Goal: Information Seeking & Learning: Find specific fact

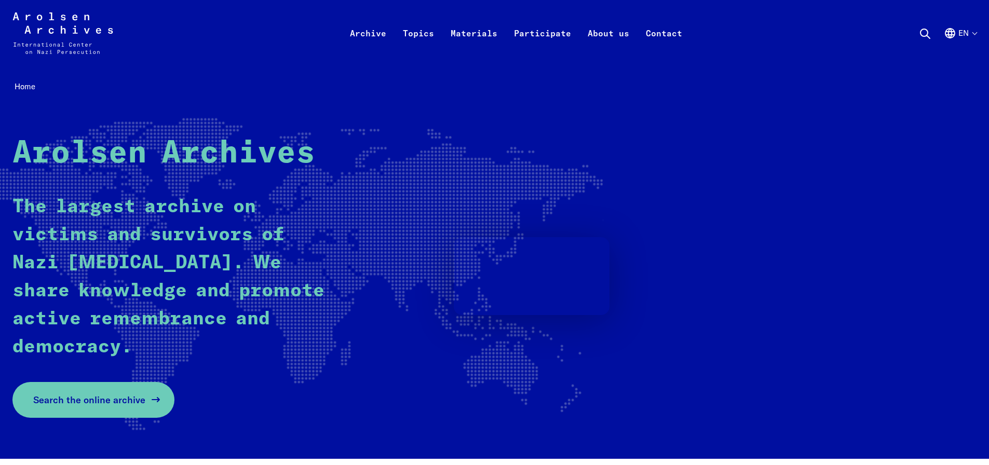
click at [139, 400] on span "Search the online archive" at bounding box center [89, 400] width 112 height 14
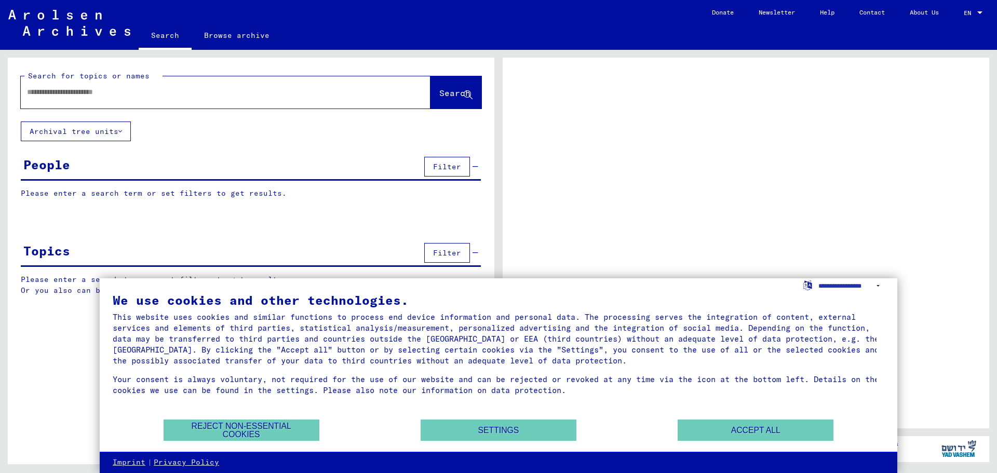
click at [255, 100] on div at bounding box center [213, 91] width 385 height 23
click at [197, 91] on input "text" at bounding box center [216, 92] width 378 height 11
type input "**********"
click at [449, 93] on span "Search" at bounding box center [454, 93] width 31 height 10
click at [790, 434] on button "Accept all" at bounding box center [755, 429] width 156 height 21
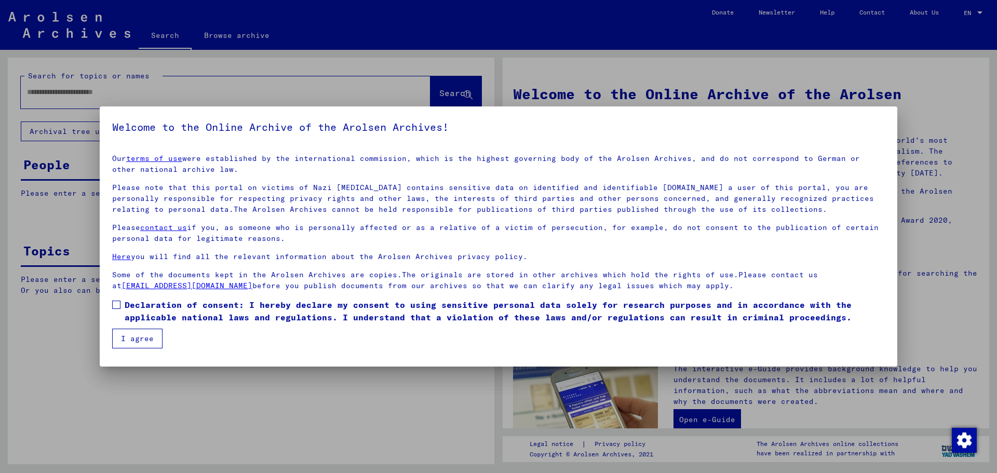
click at [138, 305] on span "Declaration of consent: I hereby declare my consent to using sensitive personal…" at bounding box center [505, 310] width 760 height 25
click at [135, 341] on button "I agree" at bounding box center [137, 339] width 50 height 20
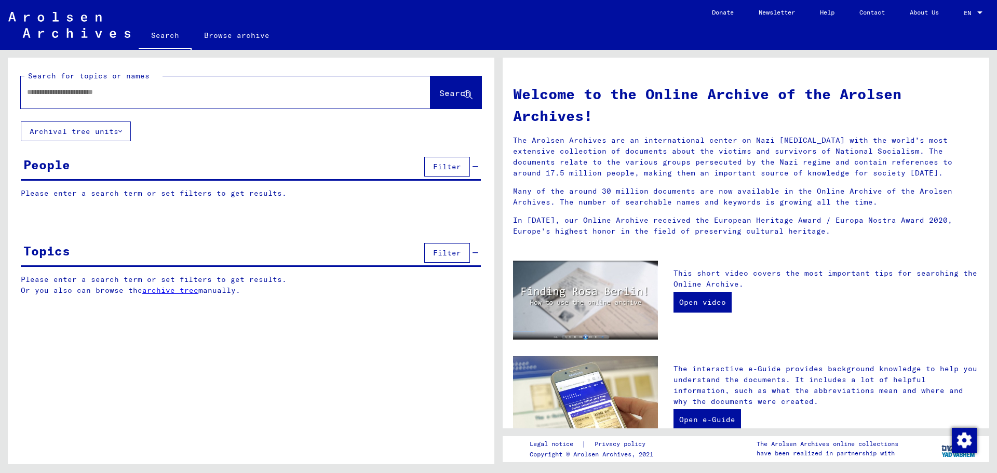
click at [235, 100] on div at bounding box center [210, 91] width 378 height 23
click at [127, 96] on input "text" at bounding box center [213, 92] width 372 height 11
click at [430, 99] on button "Search" at bounding box center [455, 92] width 51 height 32
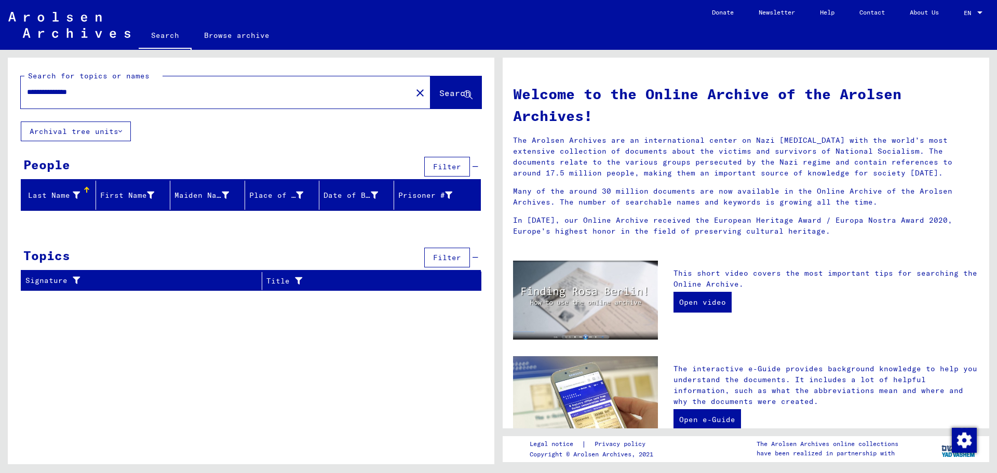
click at [45, 93] on input "**********" at bounding box center [213, 92] width 372 height 11
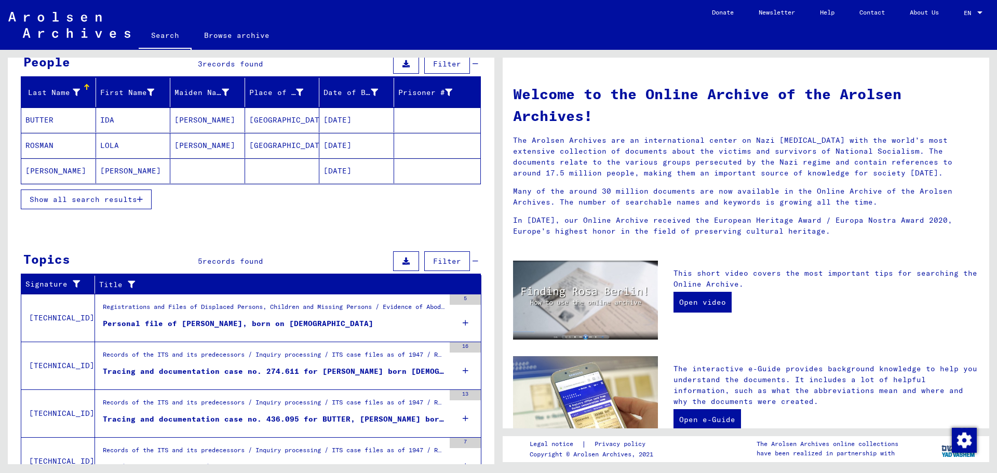
scroll to position [104, 0]
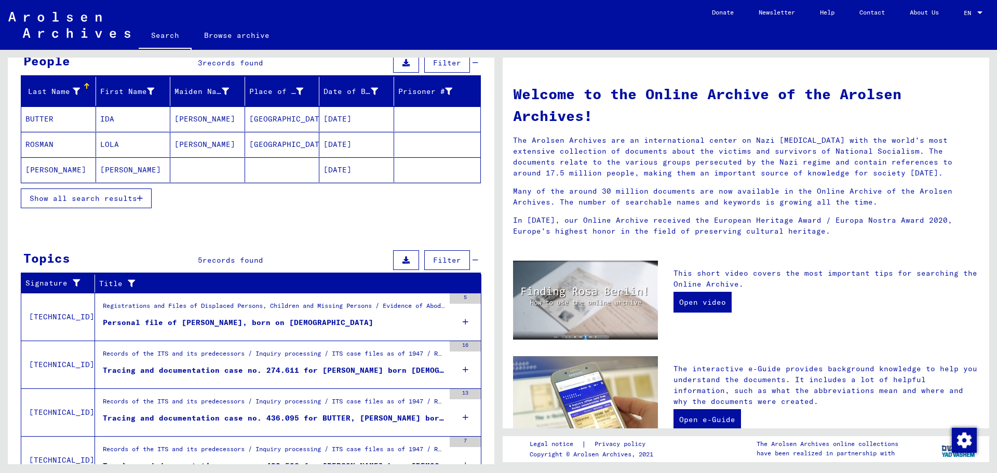
click at [126, 196] on span "Show all search results" at bounding box center [83, 198] width 107 height 9
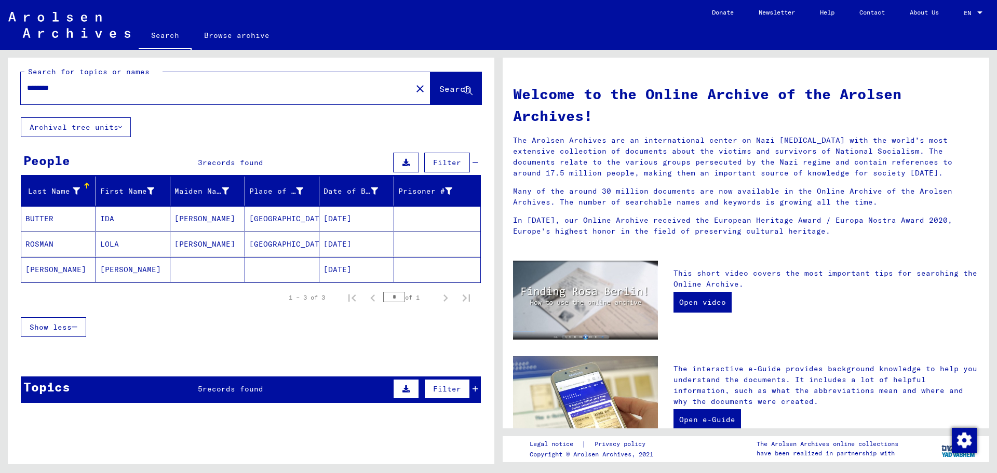
scroll to position [0, 0]
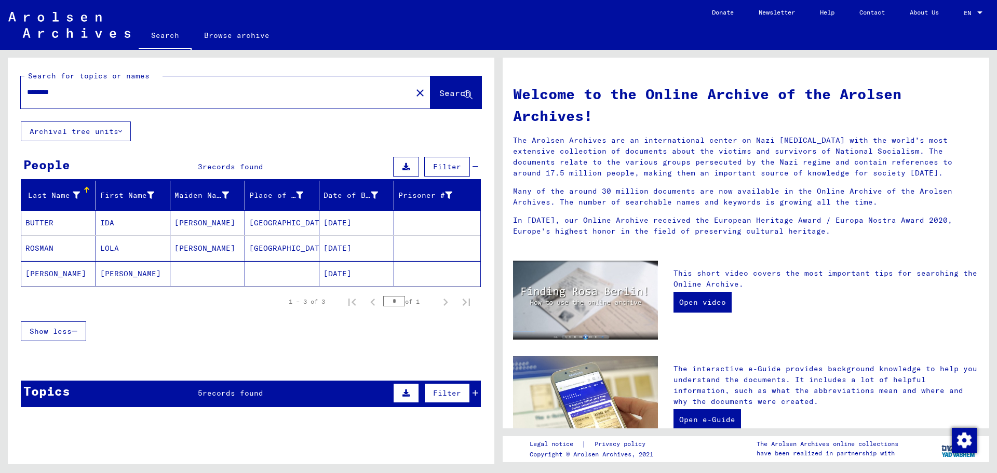
click at [145, 224] on mat-cell "IDA" at bounding box center [133, 222] width 75 height 25
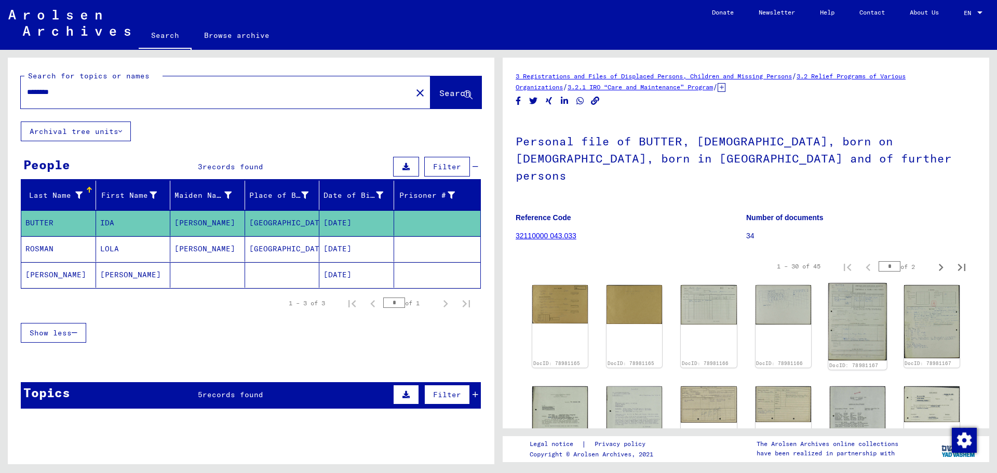
click at [848, 295] on img at bounding box center [857, 321] width 59 height 77
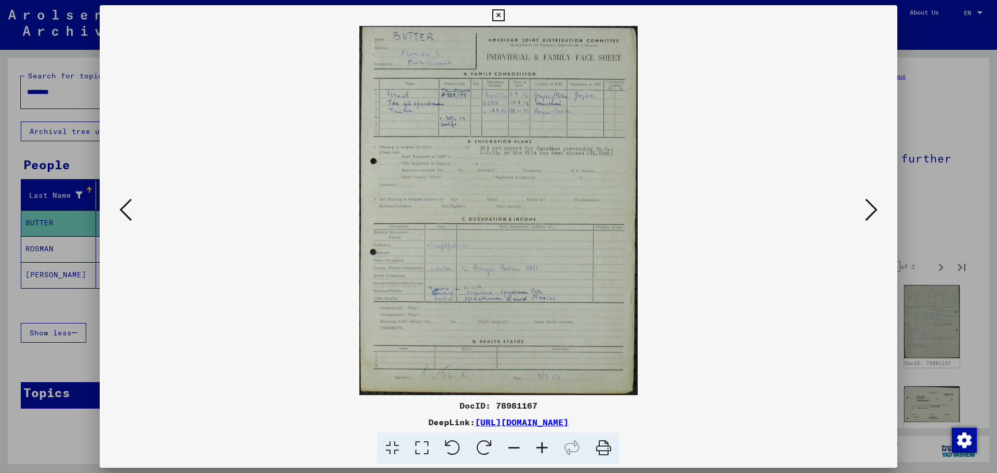
click at [868, 203] on icon at bounding box center [871, 209] width 12 height 25
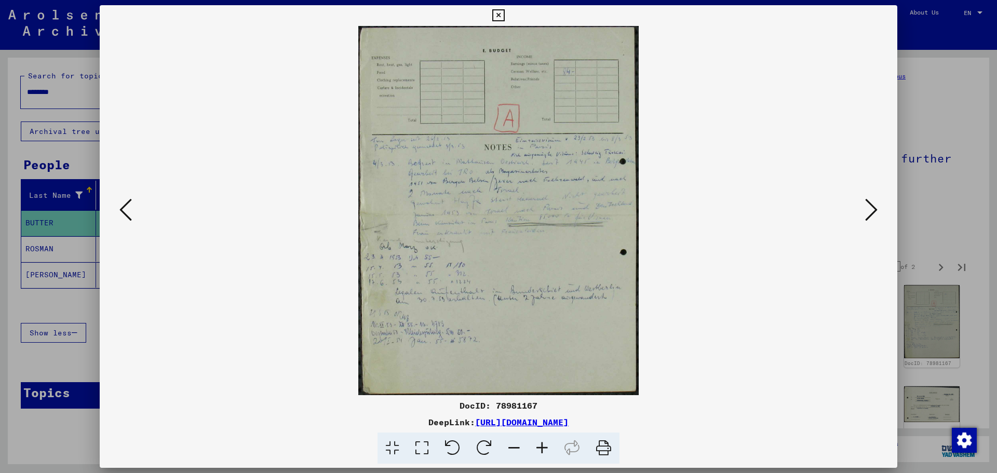
click at [868, 203] on icon at bounding box center [871, 209] width 12 height 25
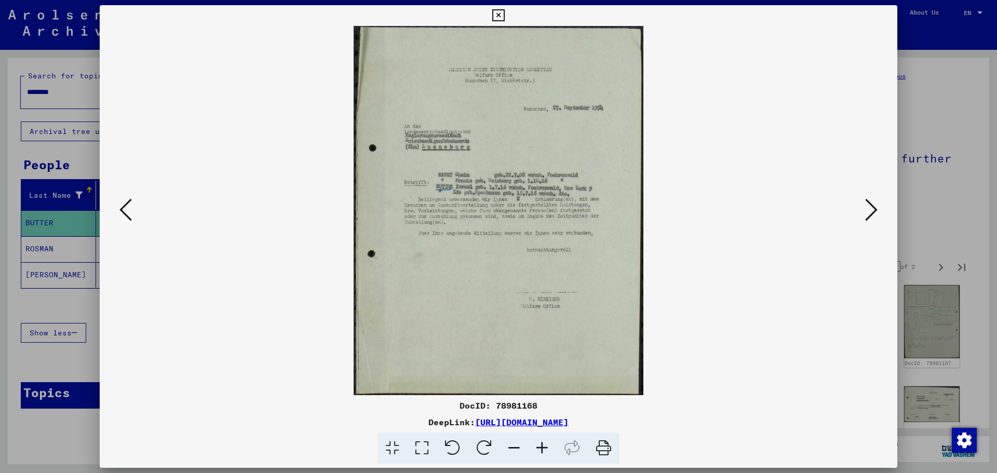
click at [944, 192] on div at bounding box center [498, 236] width 997 height 473
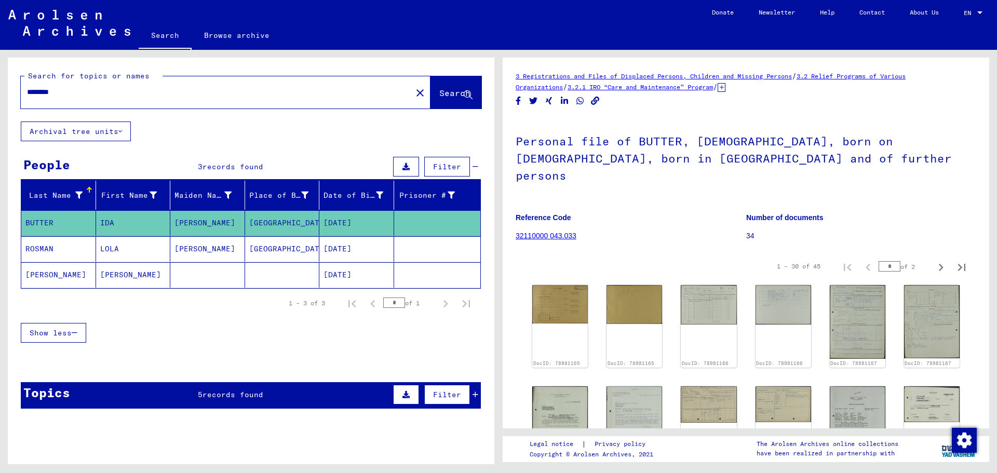
click at [275, 249] on mat-cell "WARSAW" at bounding box center [282, 248] width 75 height 25
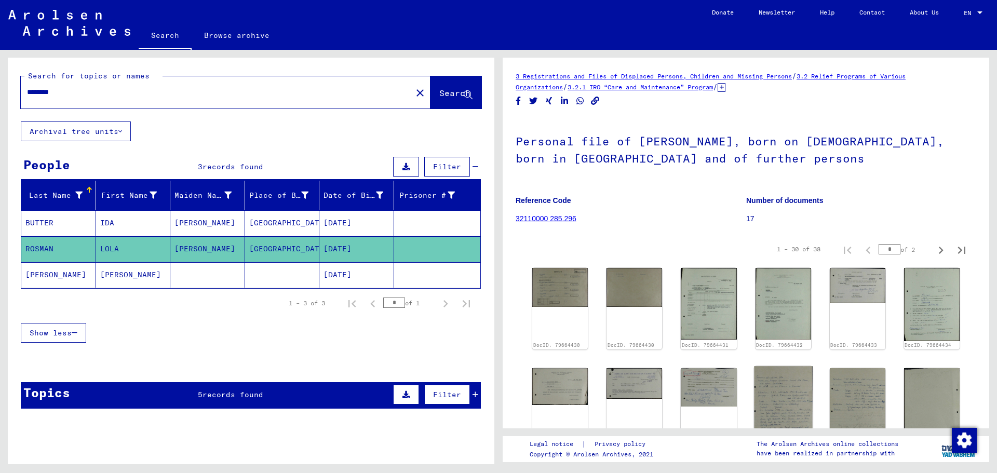
click at [775, 384] on img at bounding box center [783, 403] width 59 height 75
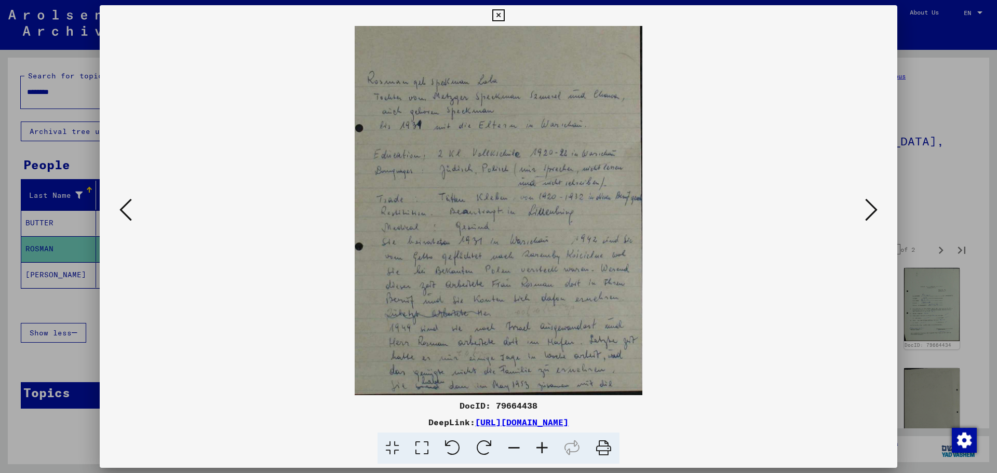
click at [864, 213] on button at bounding box center [871, 211] width 19 height 30
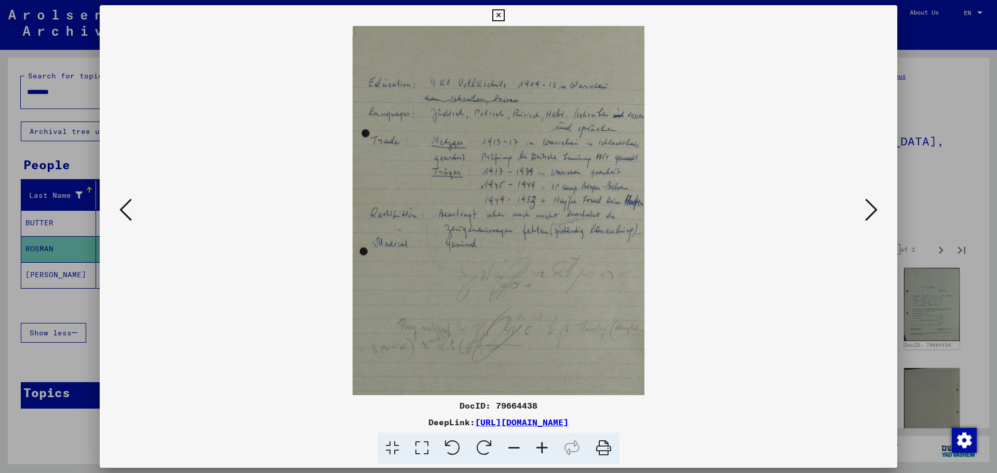
click at [926, 187] on div at bounding box center [498, 236] width 997 height 473
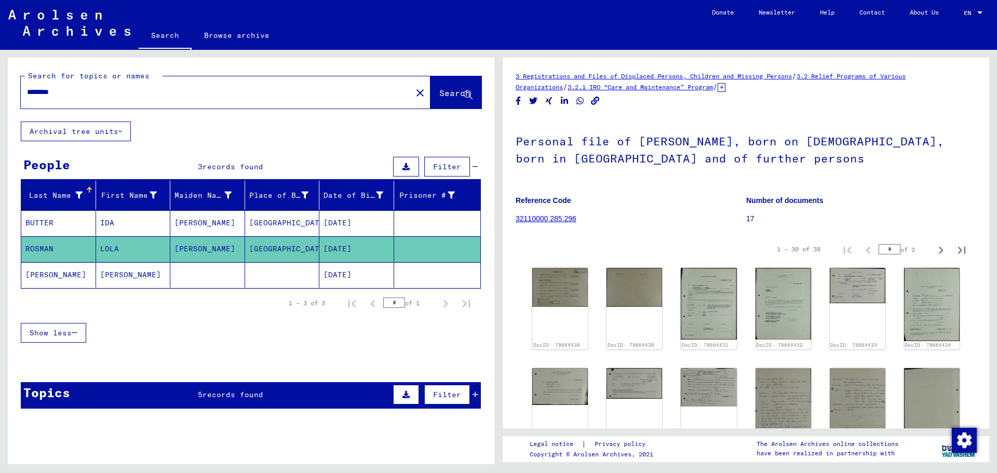
click at [86, 89] on input "********" at bounding box center [216, 92] width 378 height 11
drag, startPoint x: 87, startPoint y: 87, endPoint x: 13, endPoint y: 89, distance: 73.7
click at [13, 89] on div "Search for topics or names ******** close Search" at bounding box center [251, 90] width 486 height 64
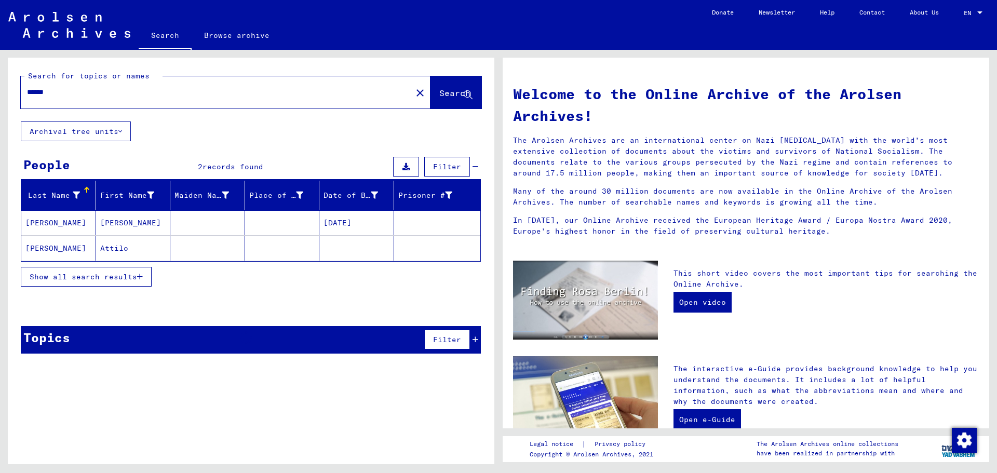
click at [132, 100] on div "******" at bounding box center [210, 91] width 378 height 23
click at [135, 97] on input "******" at bounding box center [213, 92] width 372 height 11
click at [127, 226] on mat-cell "Ludwig" at bounding box center [133, 222] width 75 height 25
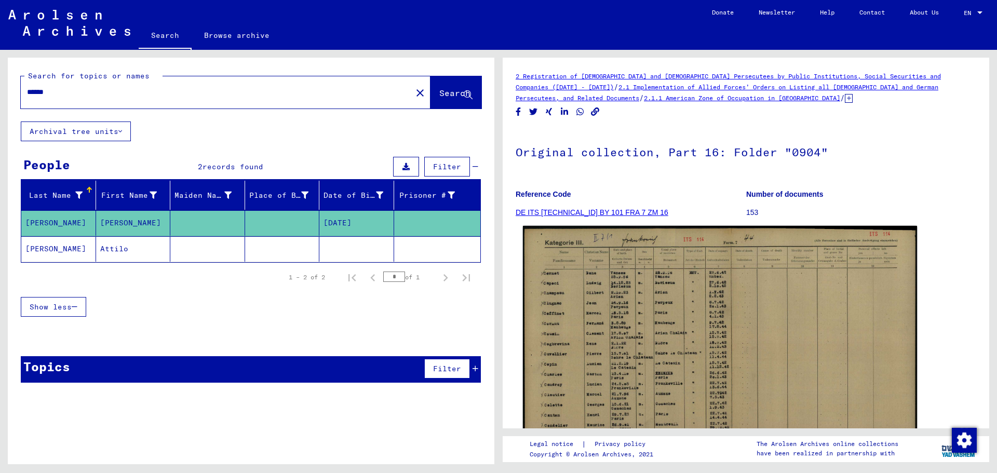
click at [622, 304] on img at bounding box center [720, 364] width 394 height 277
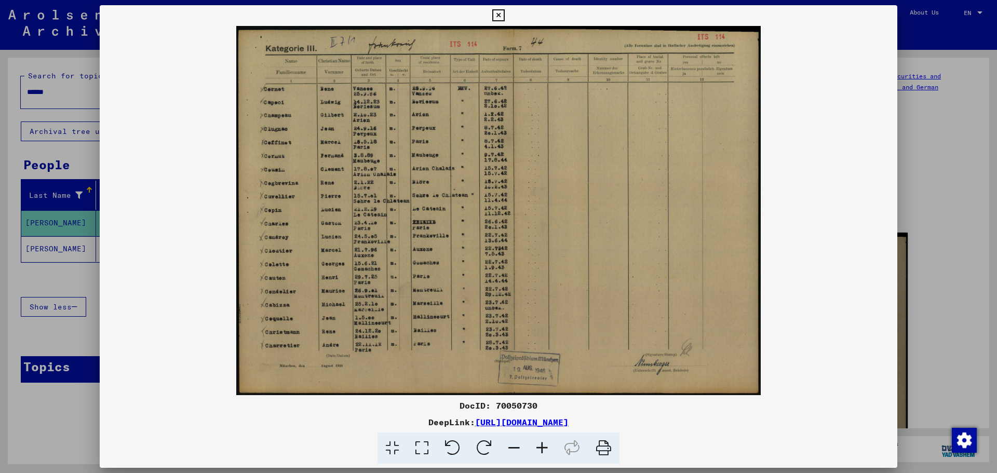
click at [939, 121] on div at bounding box center [498, 236] width 997 height 473
click at [939, 122] on div "2 Registration of Foreigners and German Persecutees by Public Institutions, Soc…" at bounding box center [745, 315] width 460 height 489
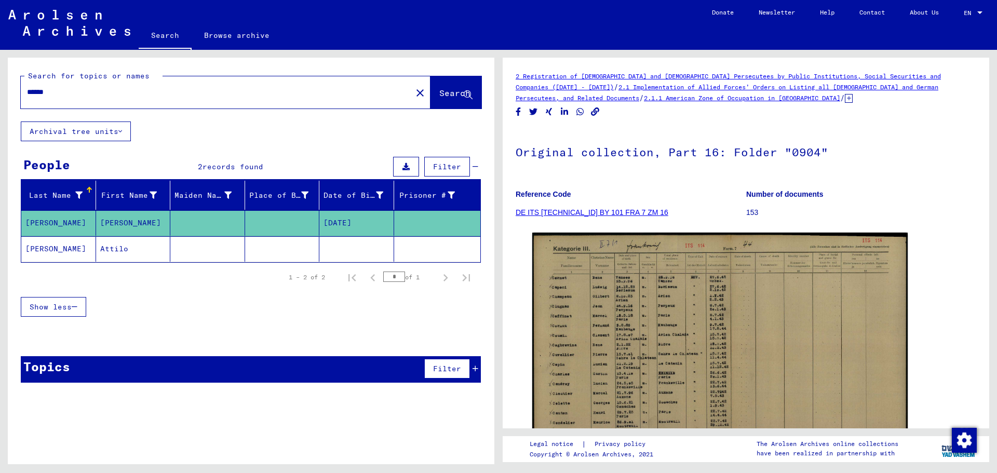
click at [145, 98] on div "******" at bounding box center [213, 91] width 385 height 23
click at [148, 94] on input "******" at bounding box center [216, 92] width 378 height 11
type input "******"
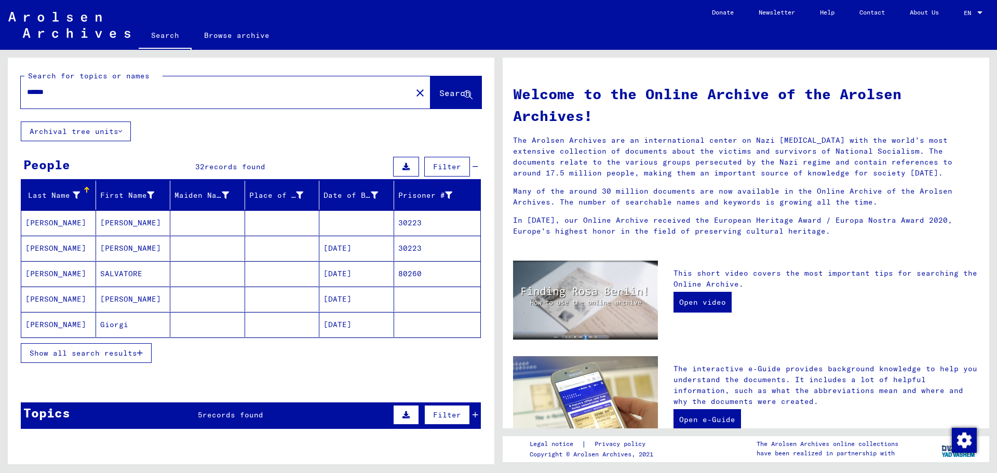
click at [133, 354] on span "Show all search results" at bounding box center [83, 352] width 107 height 9
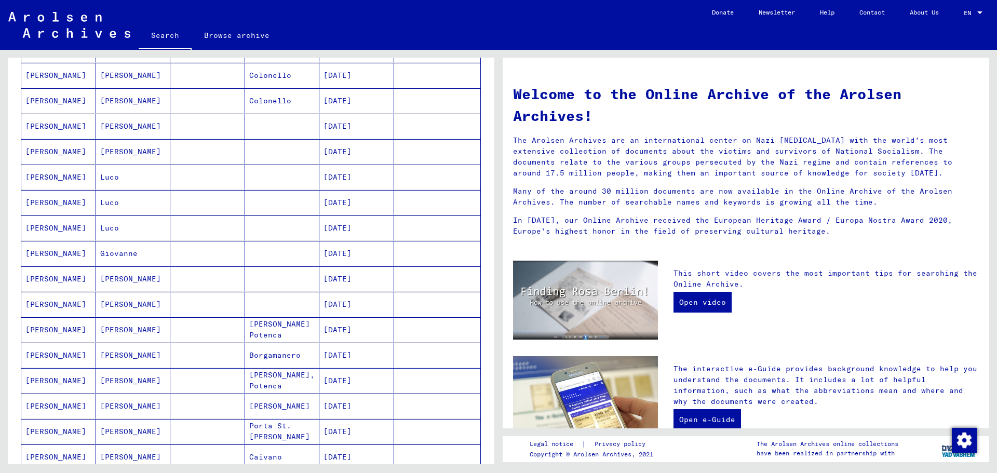
scroll to position [363, 0]
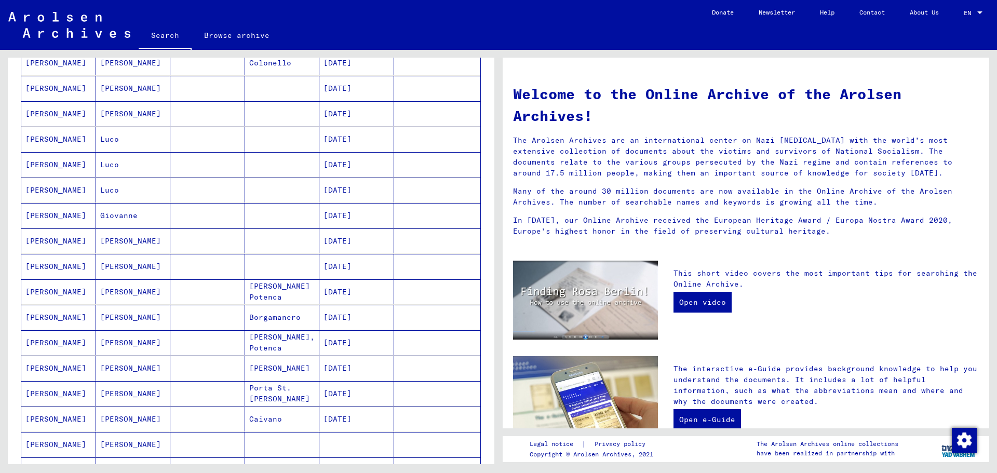
click at [154, 290] on mat-cell "Rocco" at bounding box center [133, 291] width 75 height 25
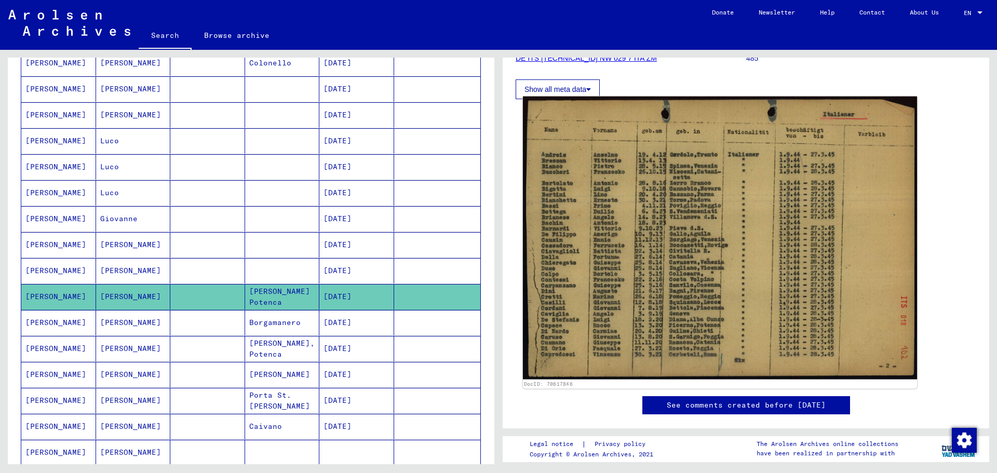
scroll to position [156, 0]
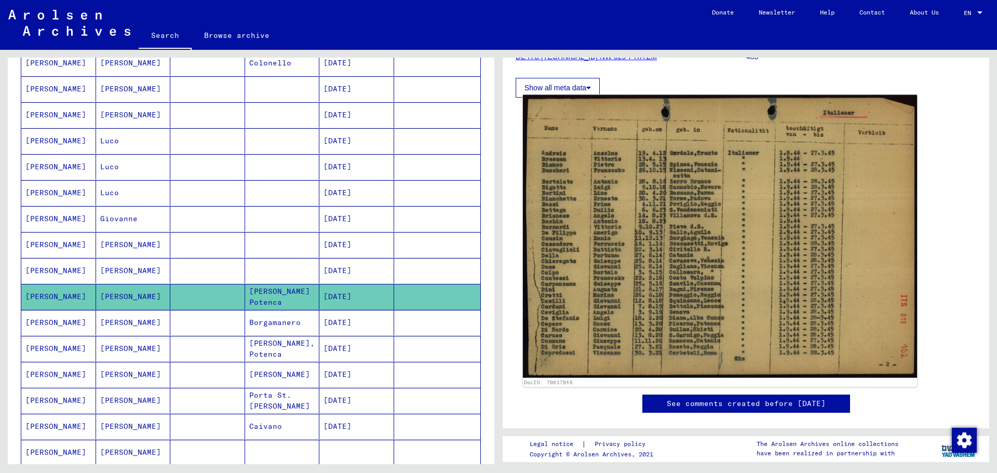
click at [688, 286] on img at bounding box center [720, 236] width 394 height 283
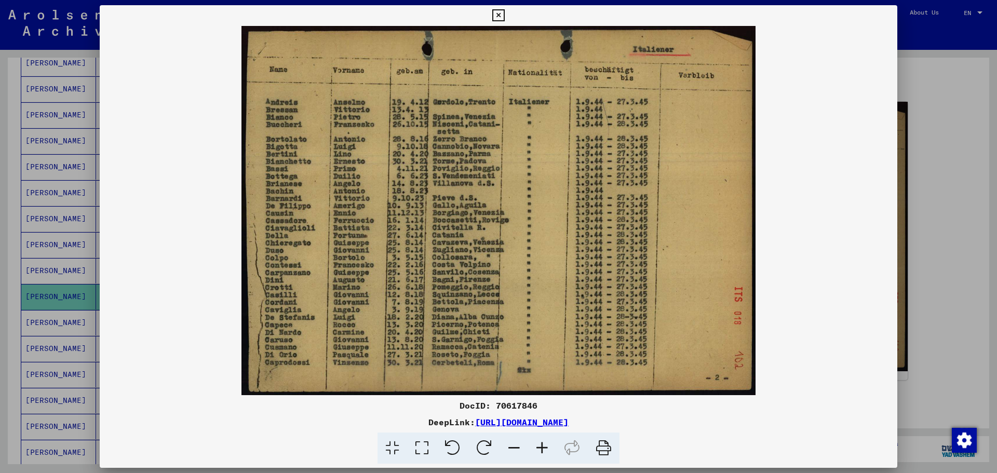
click at [604, 450] on icon at bounding box center [604, 448] width 32 height 32
drag, startPoint x: 609, startPoint y: 443, endPoint x: 774, endPoint y: 409, distance: 168.5
click at [609, 443] on icon at bounding box center [604, 448] width 32 height 32
click at [919, 89] on div at bounding box center [498, 236] width 997 height 473
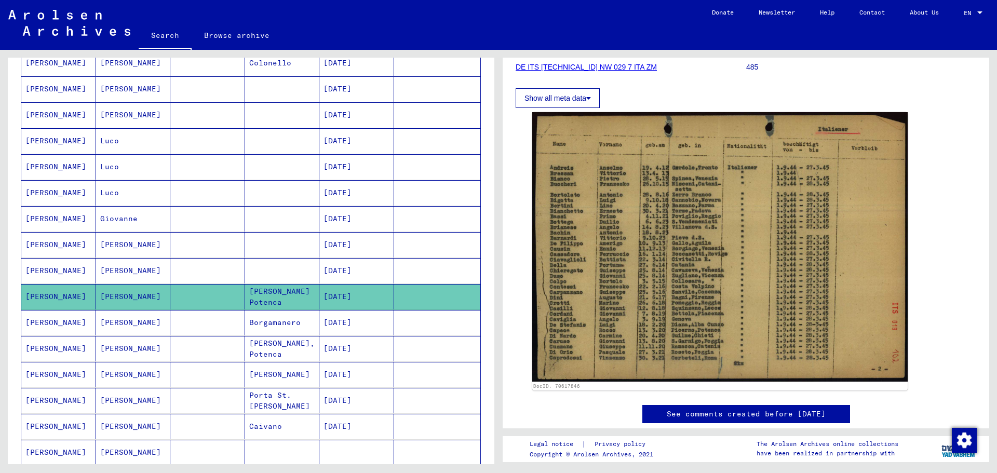
scroll to position [104, 0]
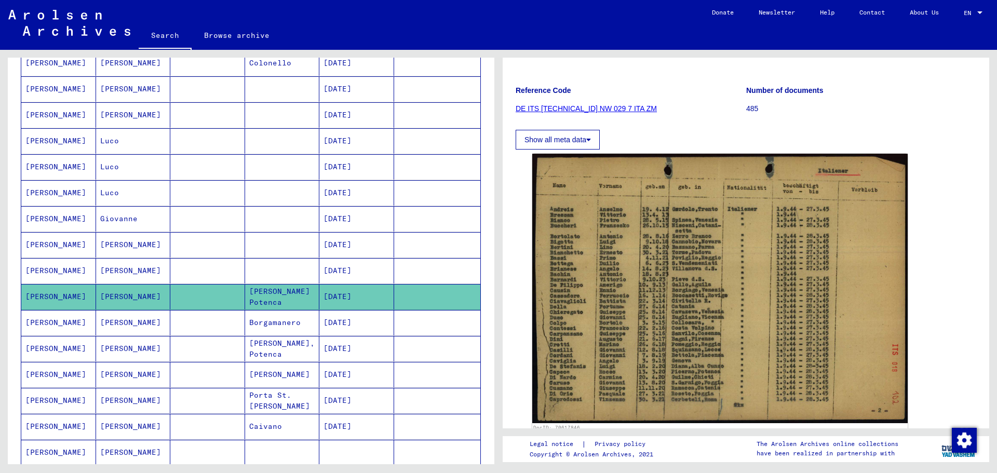
click at [270, 352] on mat-cell "Picerno, Potenca" at bounding box center [282, 348] width 75 height 25
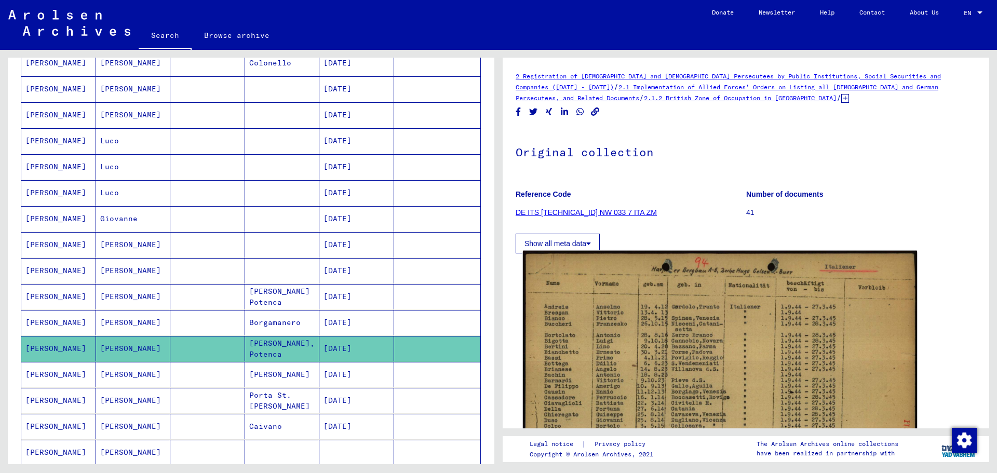
scroll to position [156, 0]
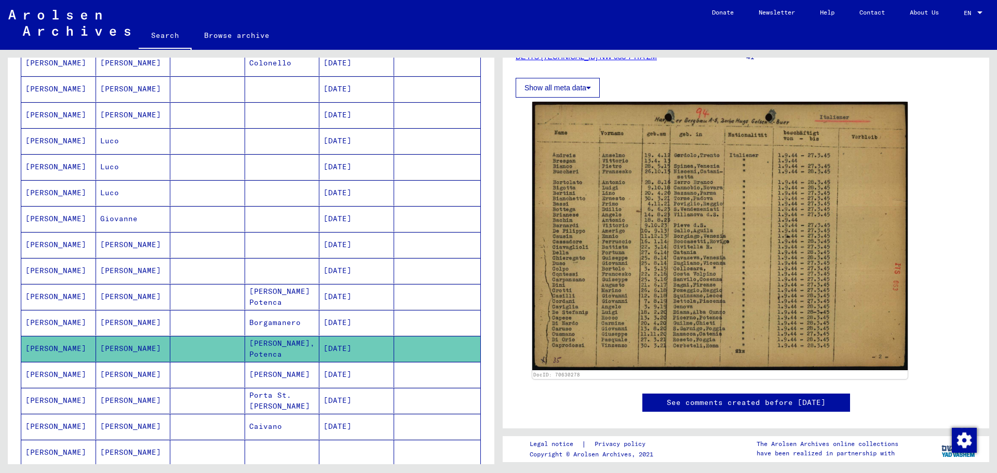
click at [282, 380] on mat-cell "Picerno" at bounding box center [282, 374] width 75 height 25
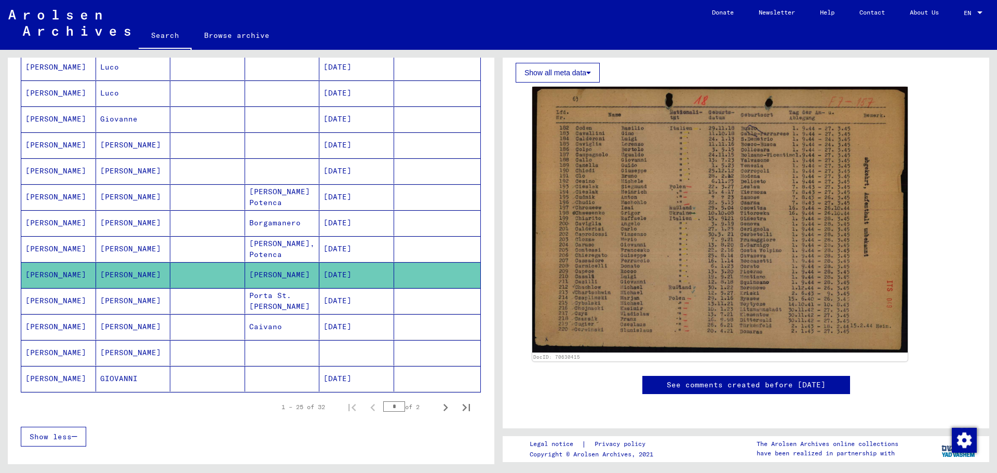
scroll to position [471, 0]
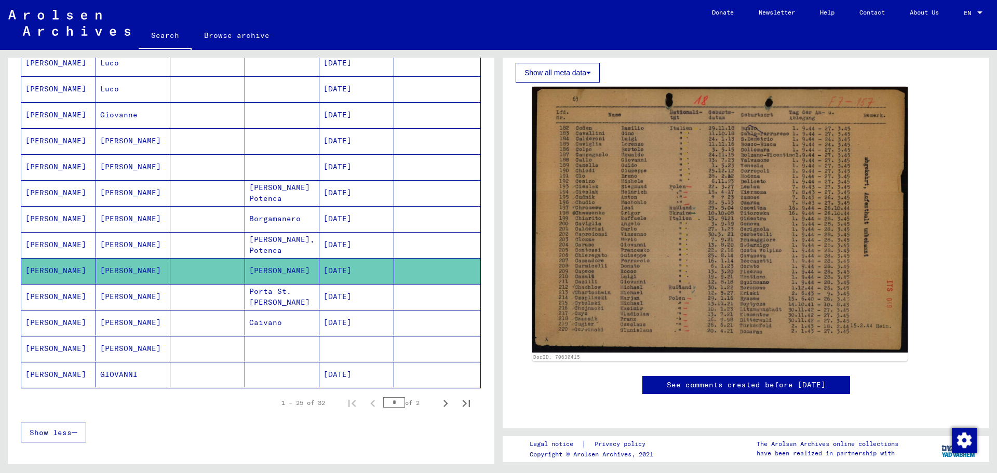
click at [292, 375] on mat-cell at bounding box center [282, 374] width 75 height 25
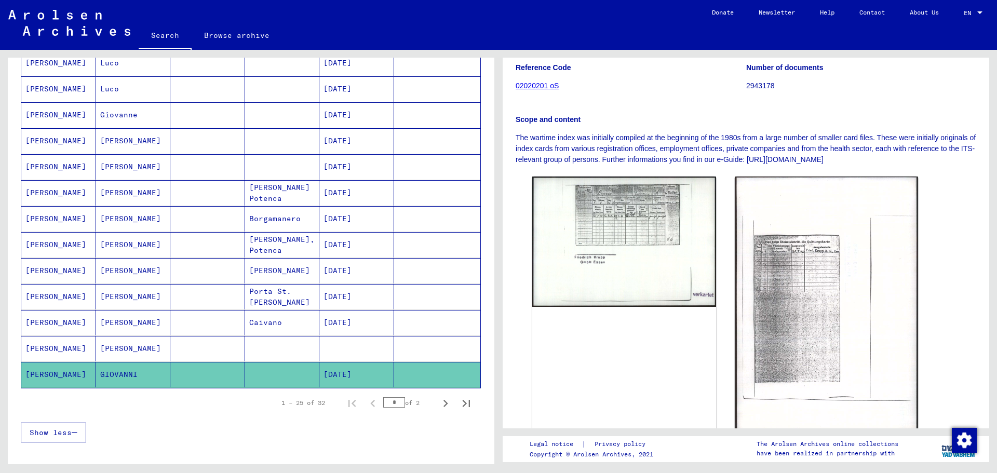
scroll to position [156, 0]
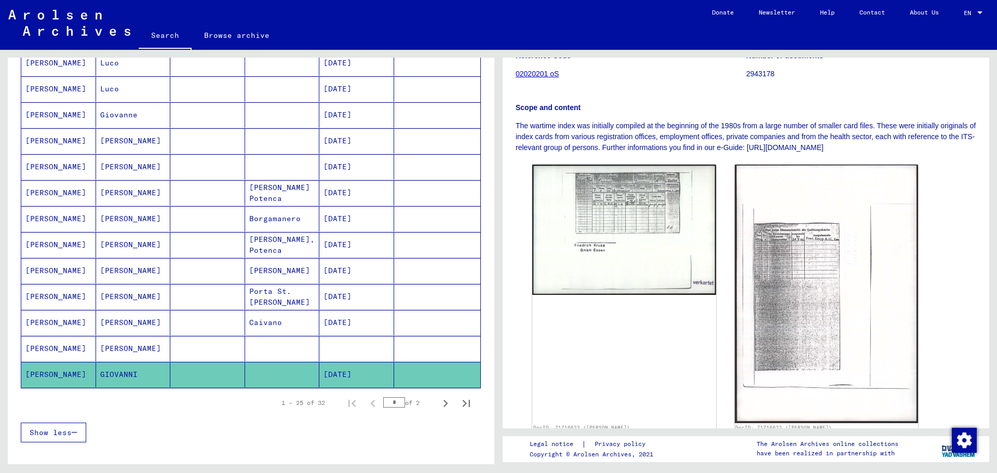
click at [289, 217] on mat-cell "Borgamanero" at bounding box center [282, 218] width 75 height 25
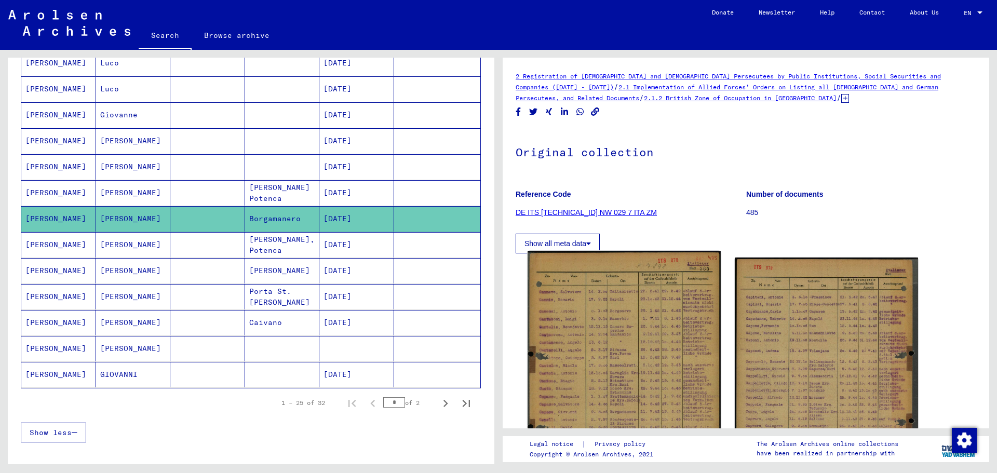
click at [616, 340] on img at bounding box center [623, 388] width 193 height 274
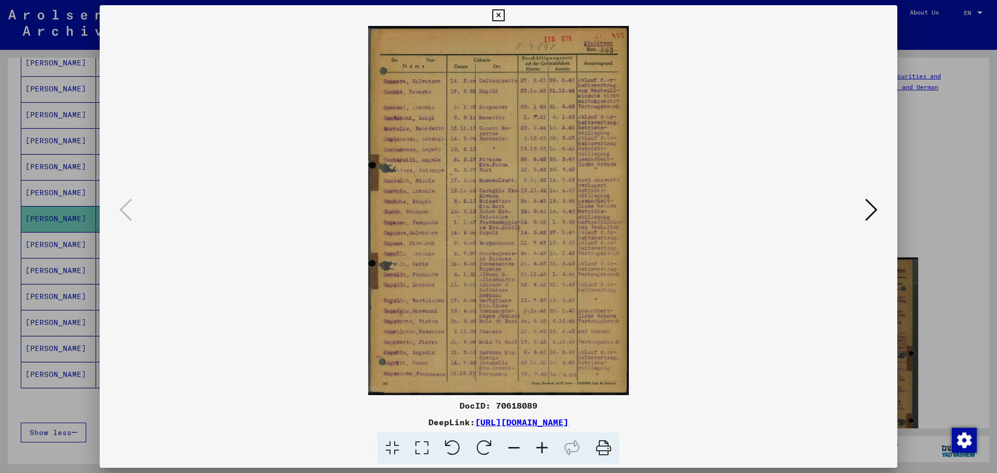
click at [942, 243] on div at bounding box center [498, 236] width 997 height 473
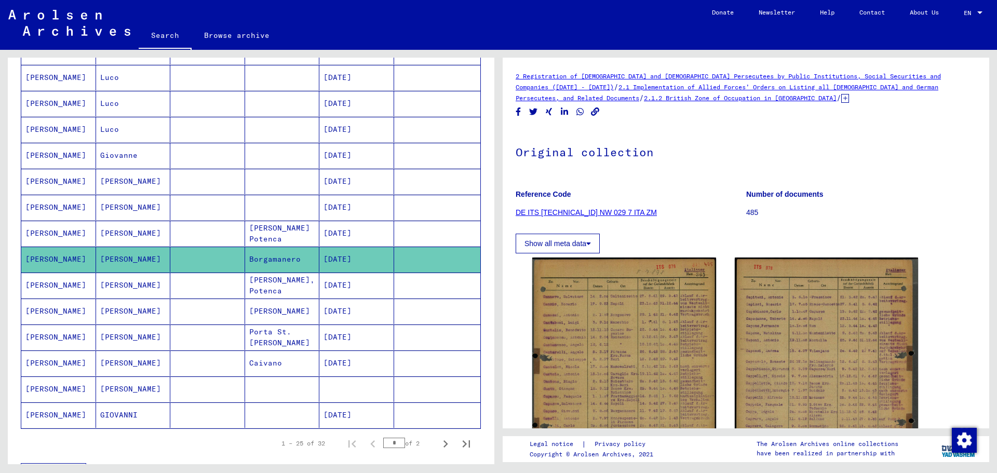
scroll to position [623, 0]
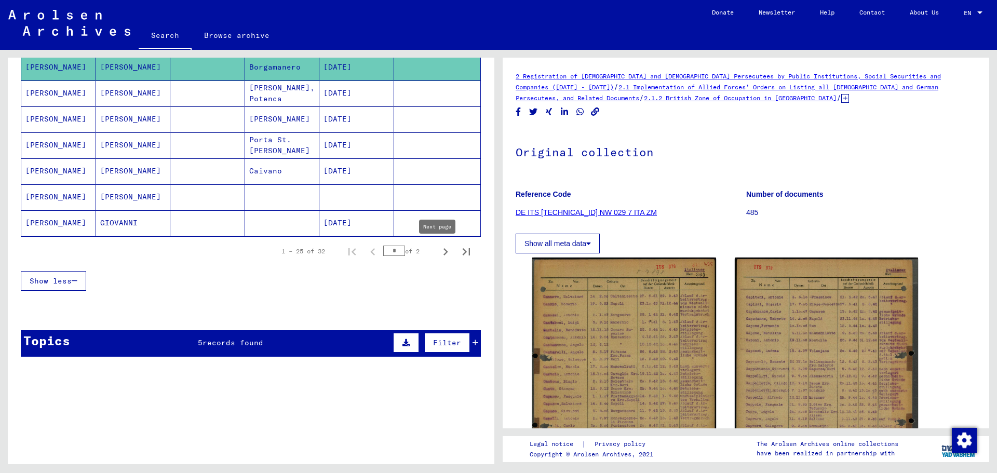
click at [443, 252] on icon "Next page" at bounding box center [445, 251] width 5 height 7
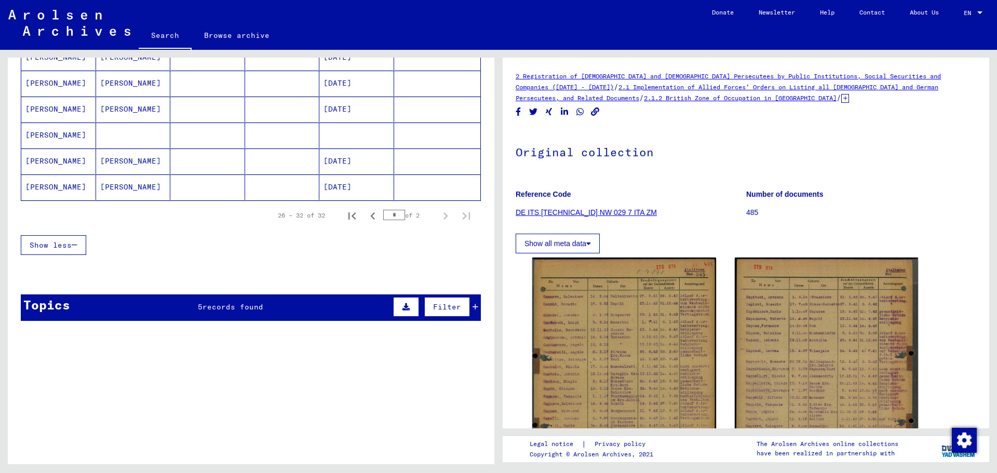
scroll to position [0, 0]
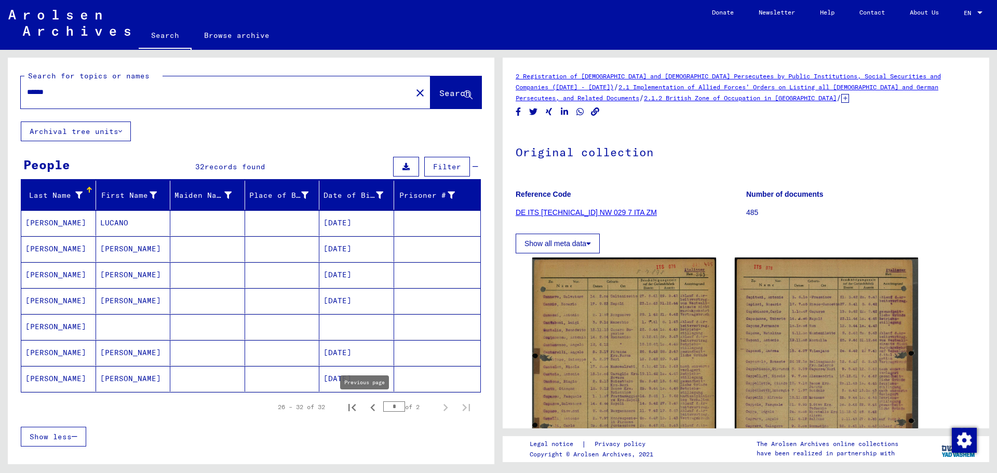
click at [365, 409] on icon "Previous page" at bounding box center [372, 407] width 15 height 15
type input "*"
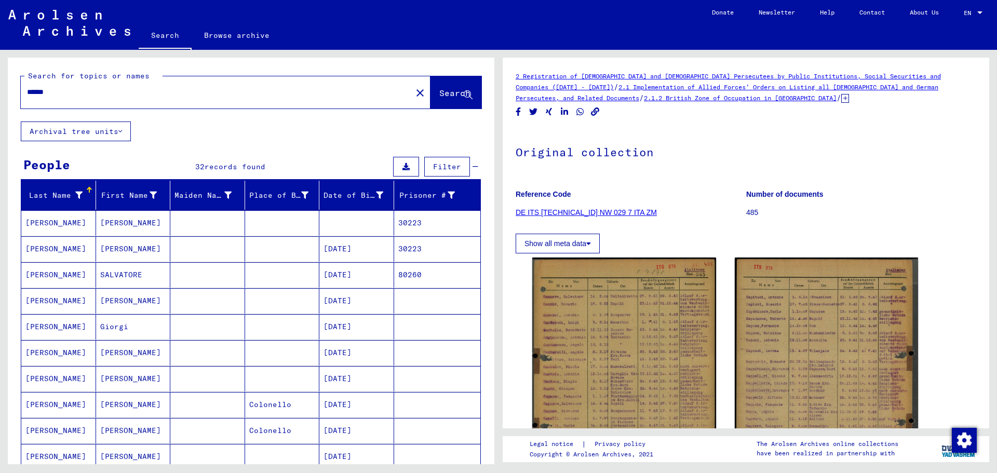
click at [417, 219] on mat-cell "30223" at bounding box center [437, 222] width 87 height 25
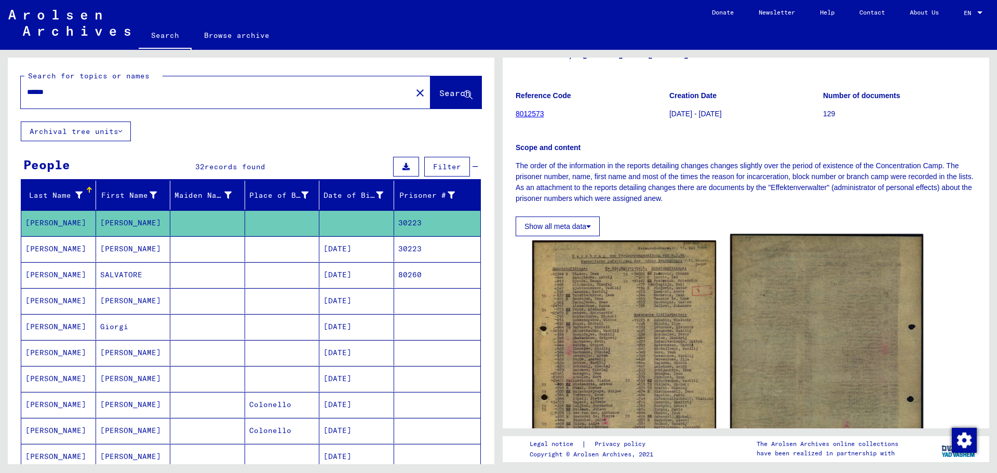
scroll to position [156, 0]
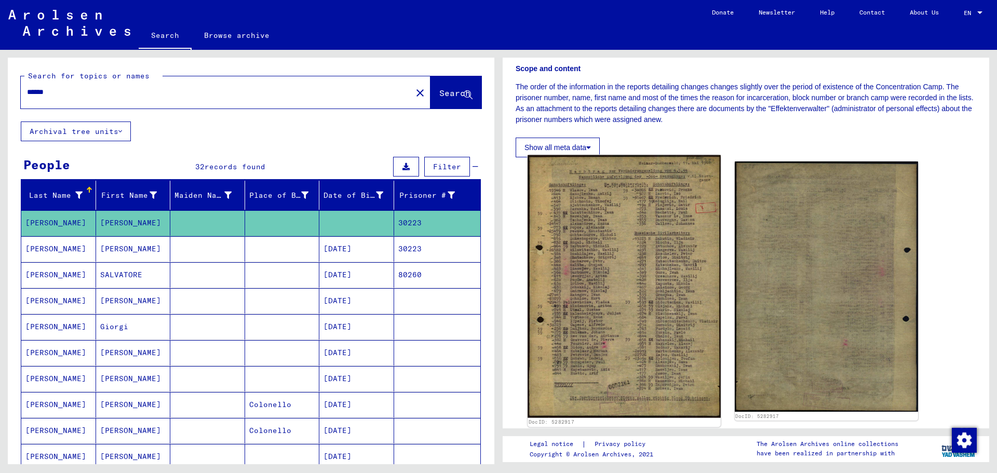
click at [622, 235] on img at bounding box center [623, 286] width 193 height 263
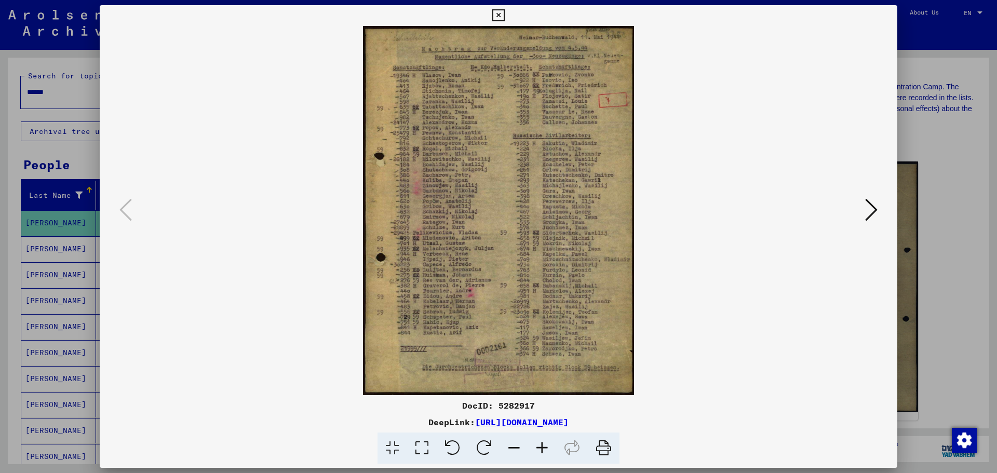
drag, startPoint x: 609, startPoint y: 445, endPoint x: 771, endPoint y: 407, distance: 166.5
click at [609, 445] on icon at bounding box center [604, 448] width 32 height 32
click at [500, 15] on icon at bounding box center [498, 15] width 12 height 12
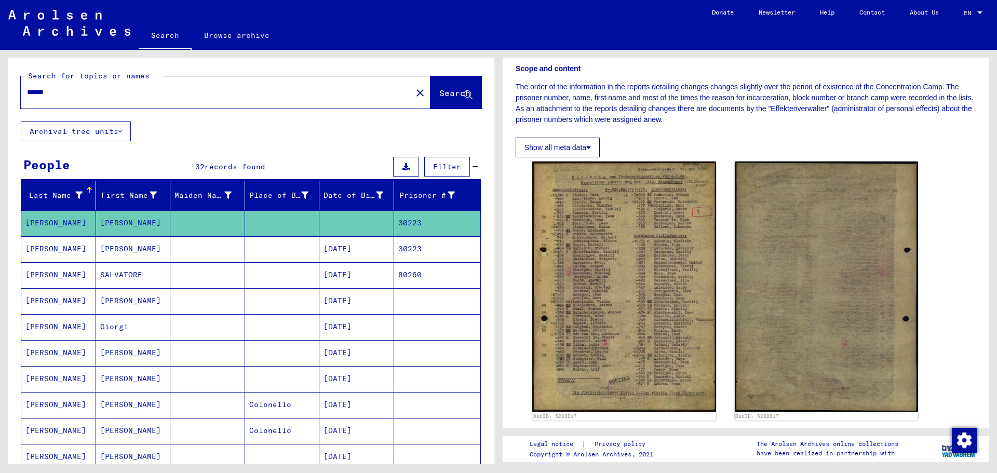
click at [350, 245] on mat-cell "03/04/1906" at bounding box center [356, 248] width 75 height 25
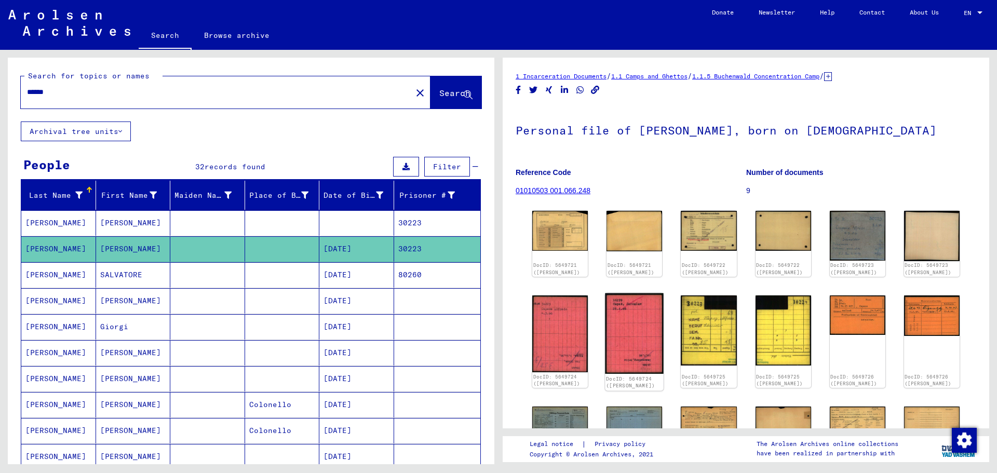
click at [620, 321] on img at bounding box center [634, 333] width 59 height 81
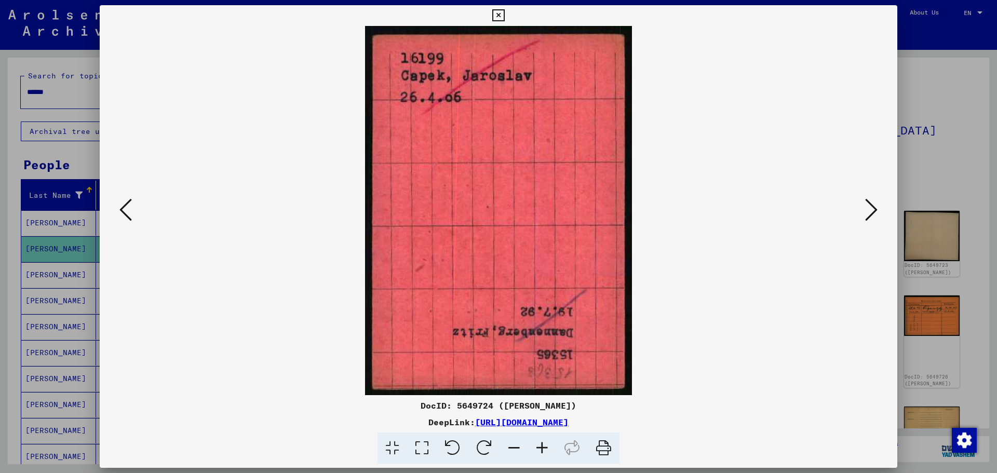
click at [872, 209] on icon at bounding box center [871, 209] width 12 height 25
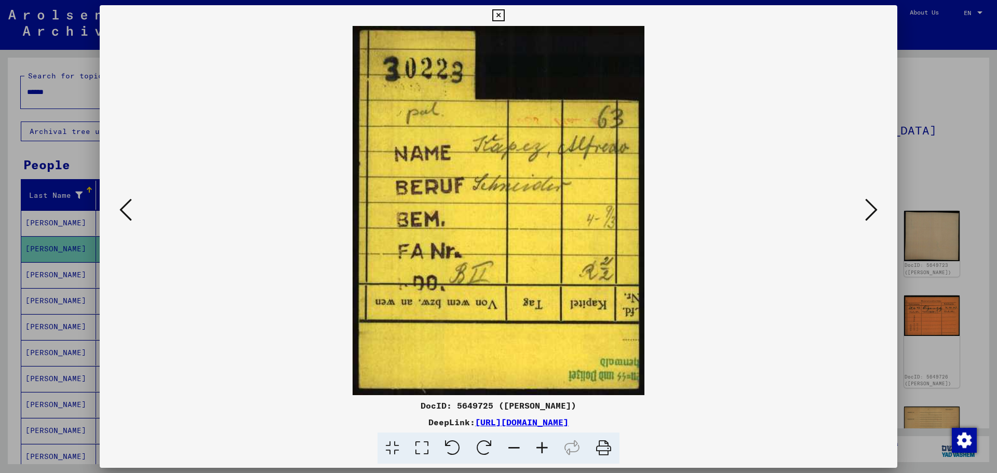
click at [872, 209] on icon at bounding box center [871, 209] width 12 height 25
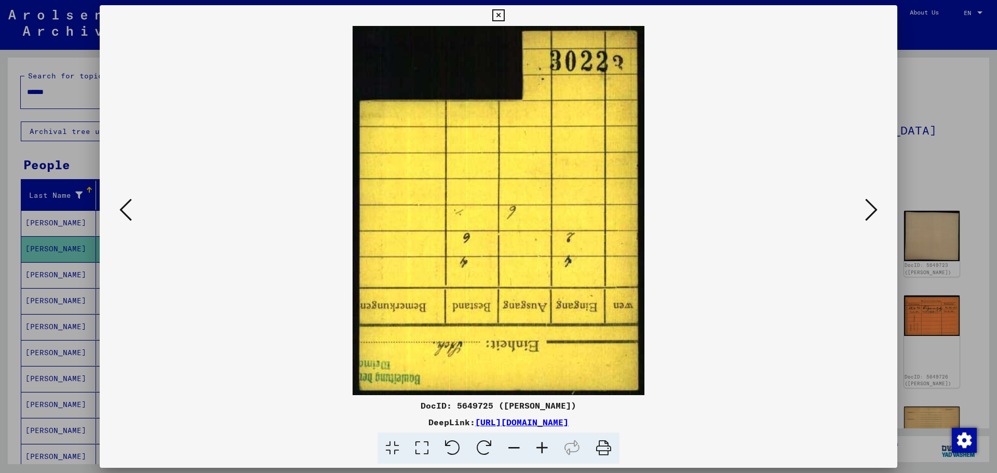
click at [872, 209] on icon at bounding box center [871, 209] width 12 height 25
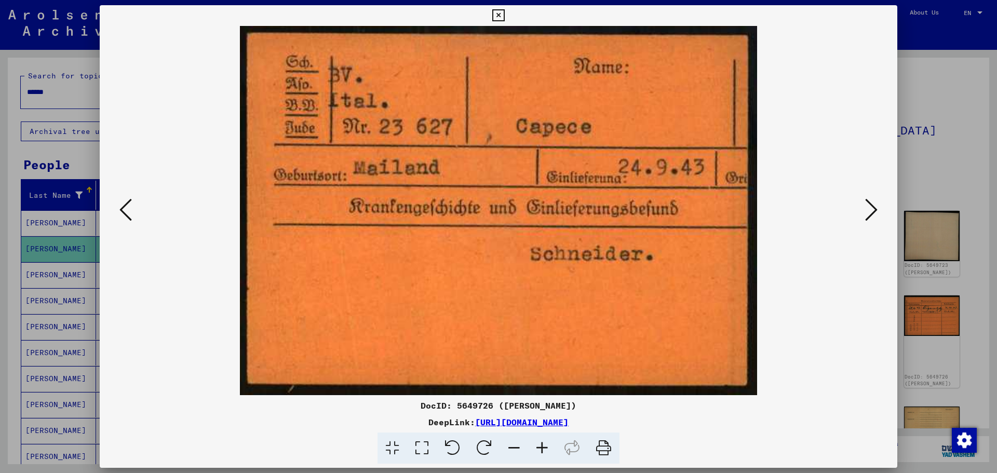
click at [871, 223] on button at bounding box center [871, 211] width 19 height 30
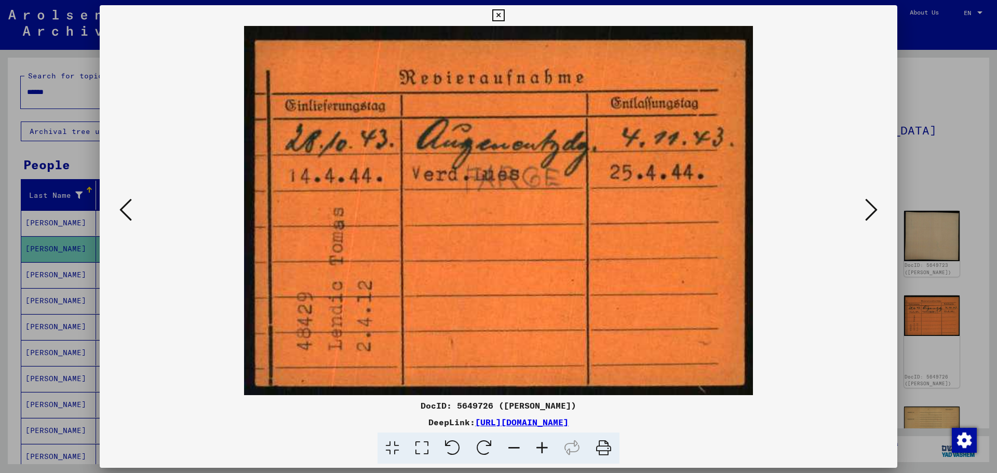
click at [871, 223] on button at bounding box center [871, 211] width 19 height 30
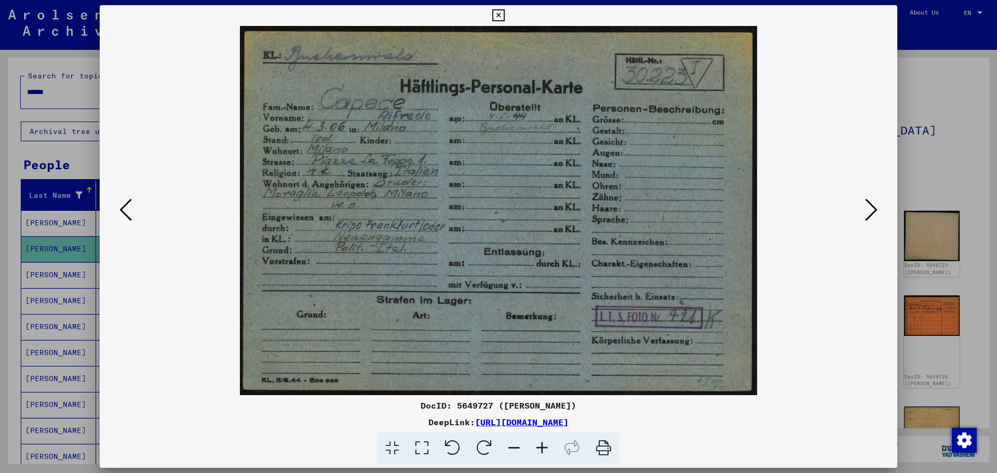
click at [603, 445] on icon at bounding box center [604, 448] width 32 height 32
click at [867, 208] on icon at bounding box center [871, 209] width 12 height 25
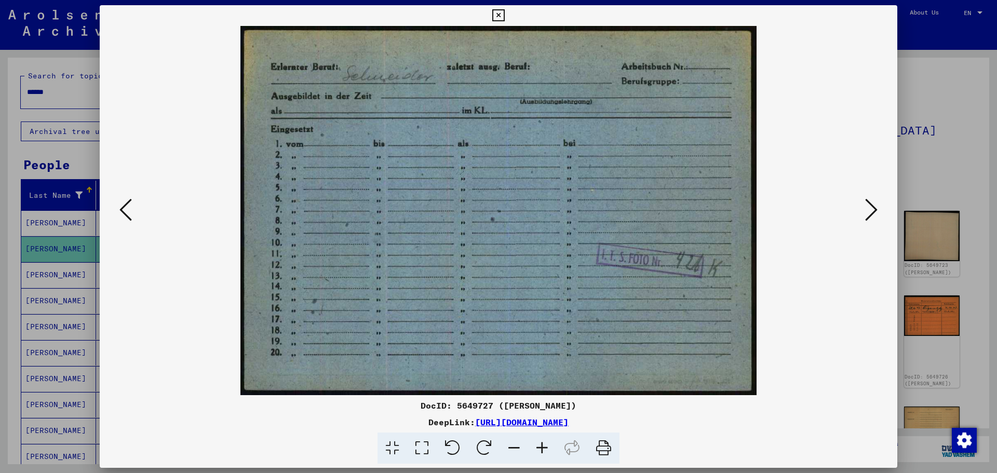
click at [867, 208] on icon at bounding box center [871, 209] width 12 height 25
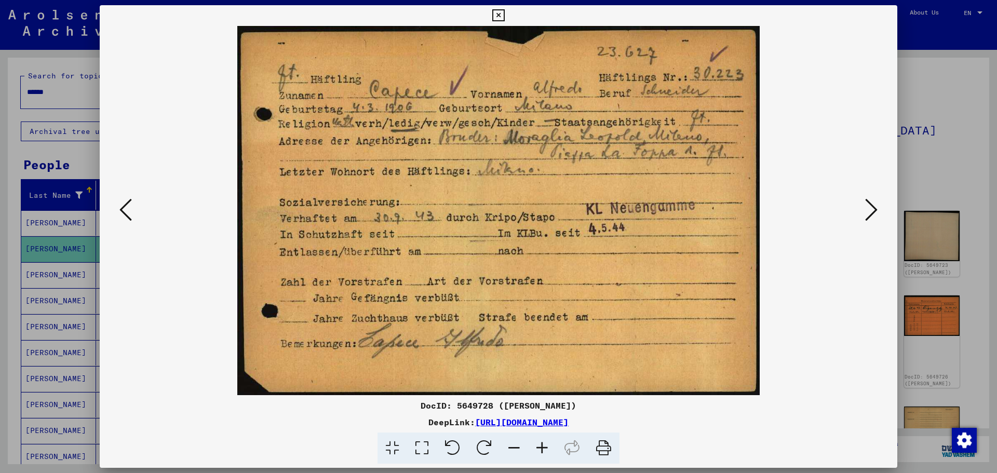
click at [867, 208] on icon at bounding box center [871, 209] width 12 height 25
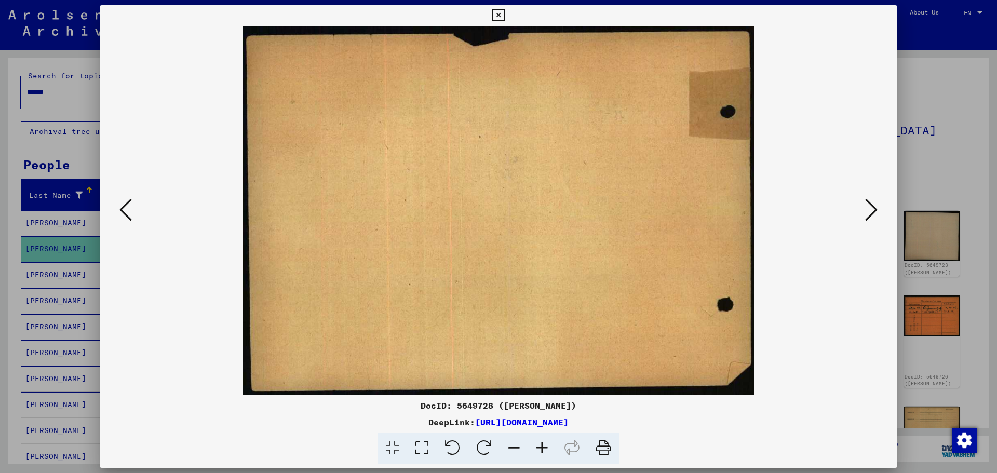
click at [867, 208] on icon at bounding box center [871, 209] width 12 height 25
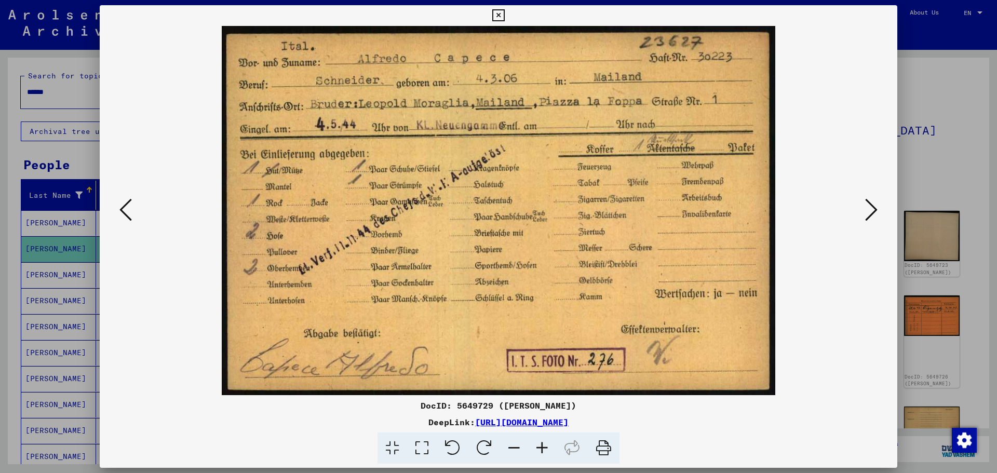
click at [871, 207] on icon at bounding box center [871, 209] width 12 height 25
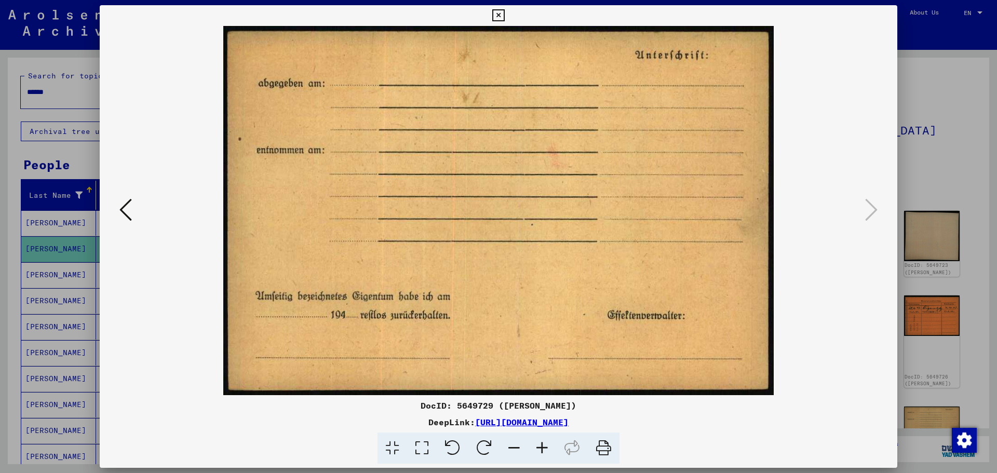
click at [927, 103] on div at bounding box center [498, 236] width 997 height 473
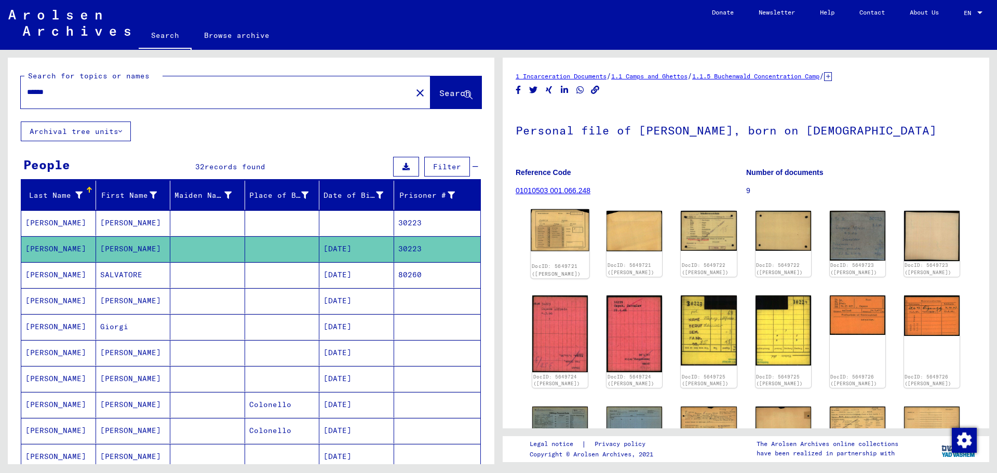
click at [546, 234] on img at bounding box center [560, 230] width 59 height 42
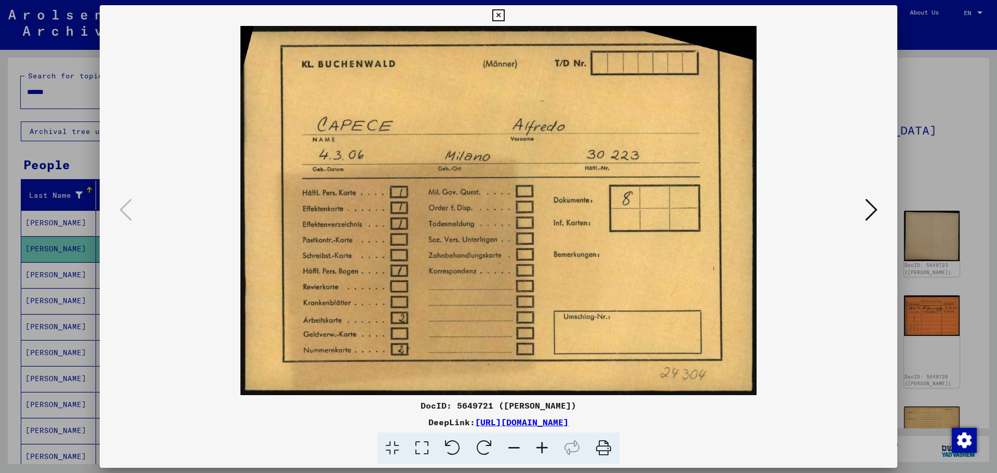
click at [868, 208] on icon at bounding box center [871, 209] width 12 height 25
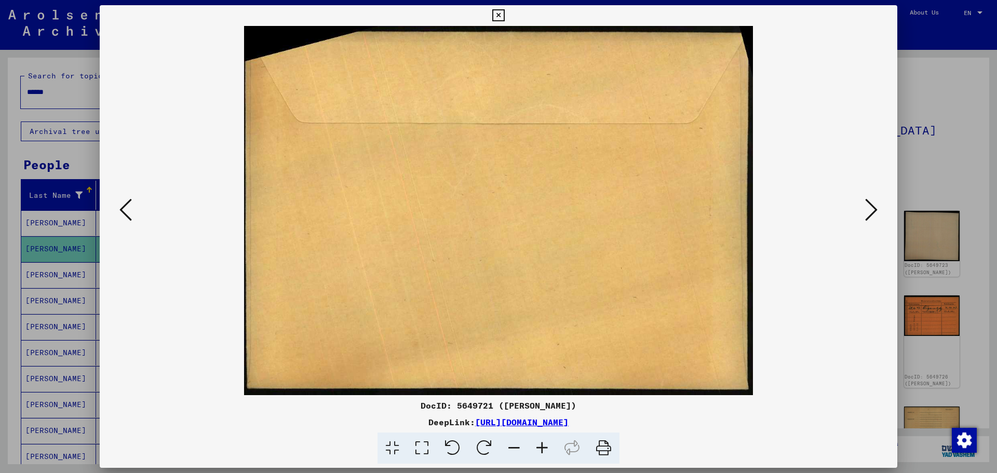
click at [868, 208] on icon at bounding box center [871, 209] width 12 height 25
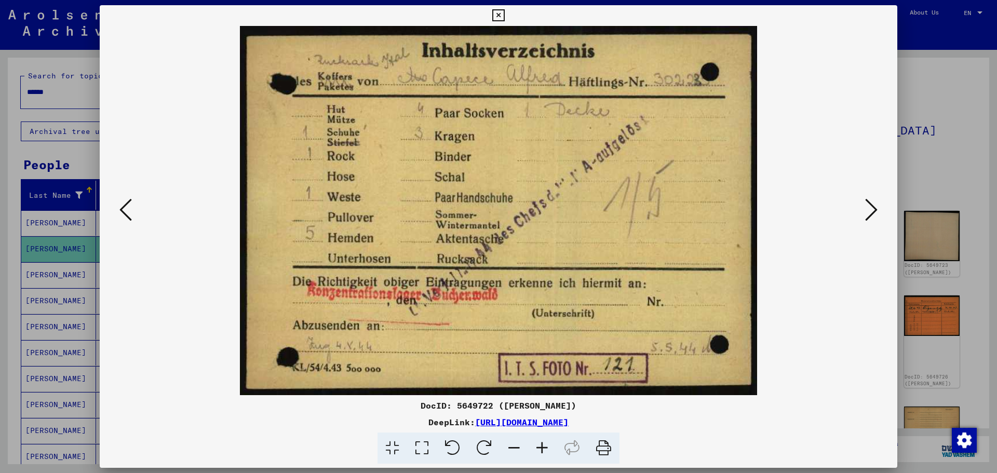
click at [135, 210] on img at bounding box center [498, 210] width 727 height 369
click at [128, 210] on icon at bounding box center [125, 209] width 12 height 25
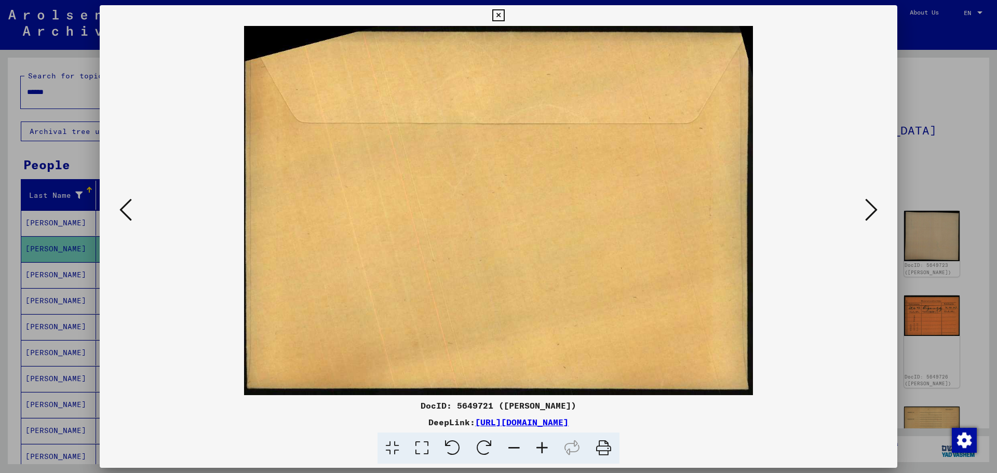
click at [125, 208] on icon at bounding box center [125, 209] width 12 height 25
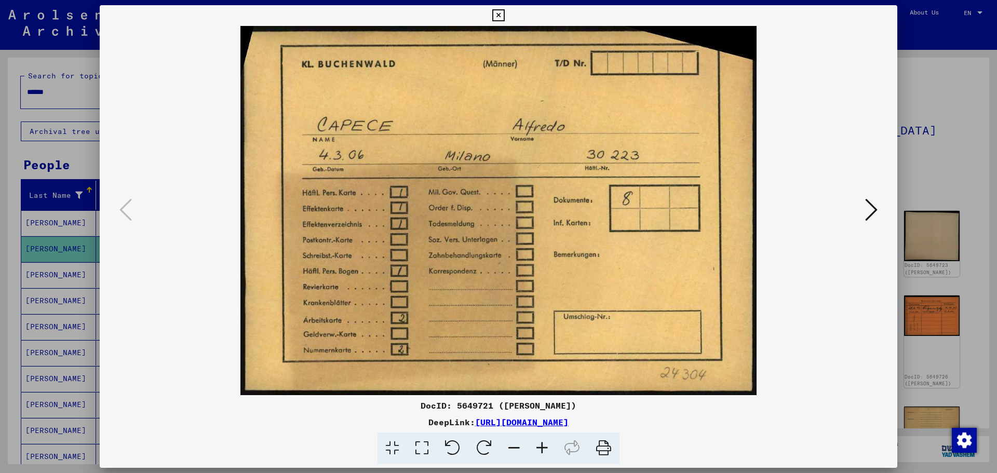
click at [604, 446] on icon at bounding box center [604, 448] width 32 height 32
click at [873, 211] on icon at bounding box center [871, 209] width 12 height 25
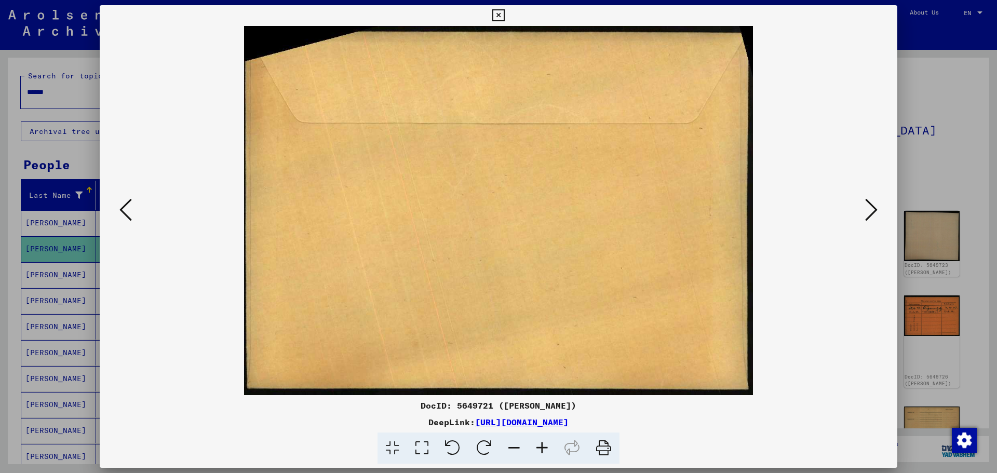
click at [873, 211] on icon at bounding box center [871, 209] width 12 height 25
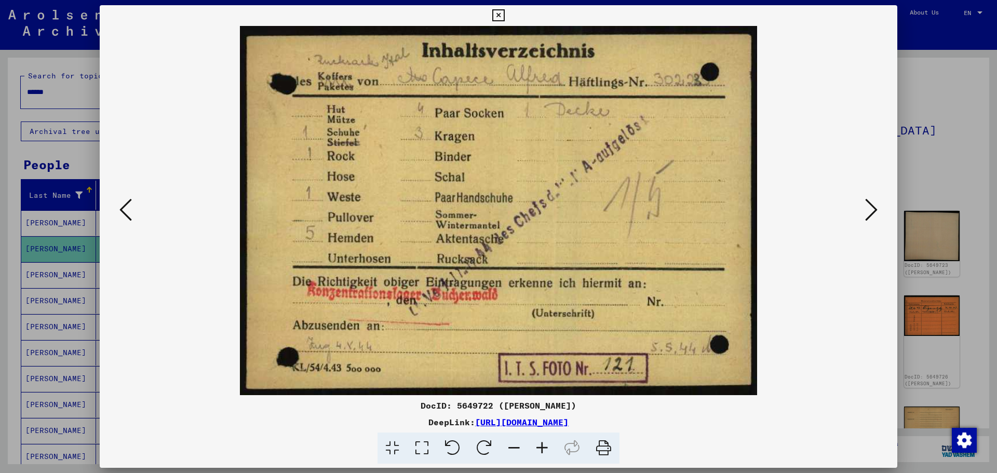
click at [873, 211] on icon at bounding box center [871, 209] width 12 height 25
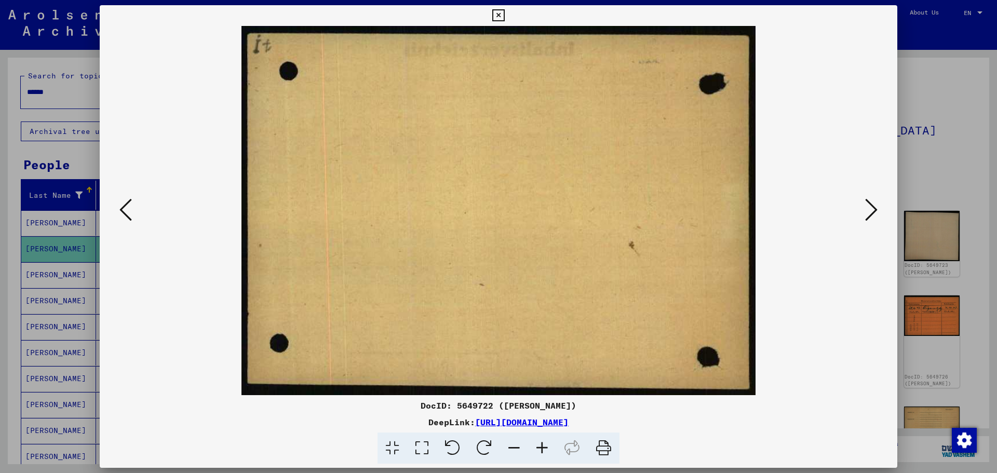
click at [873, 211] on icon at bounding box center [871, 209] width 12 height 25
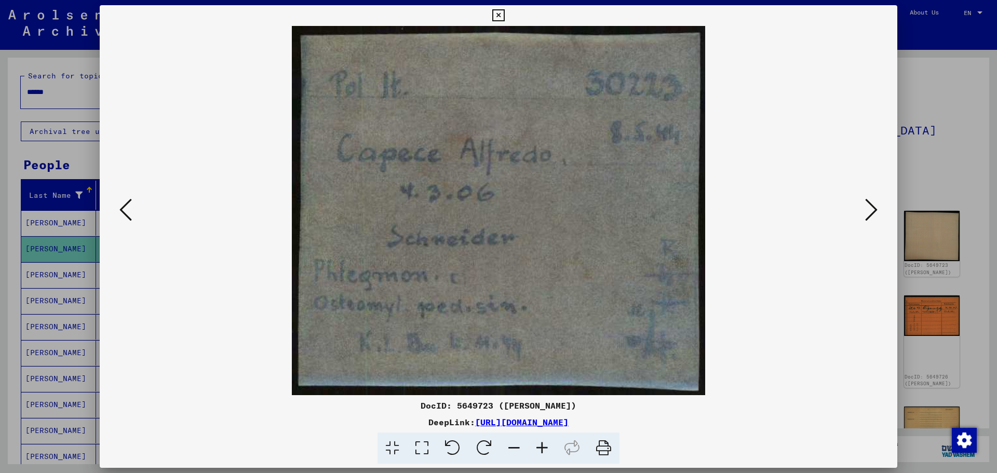
click at [600, 450] on icon at bounding box center [604, 448] width 32 height 32
click at [968, 108] on div at bounding box center [498, 236] width 997 height 473
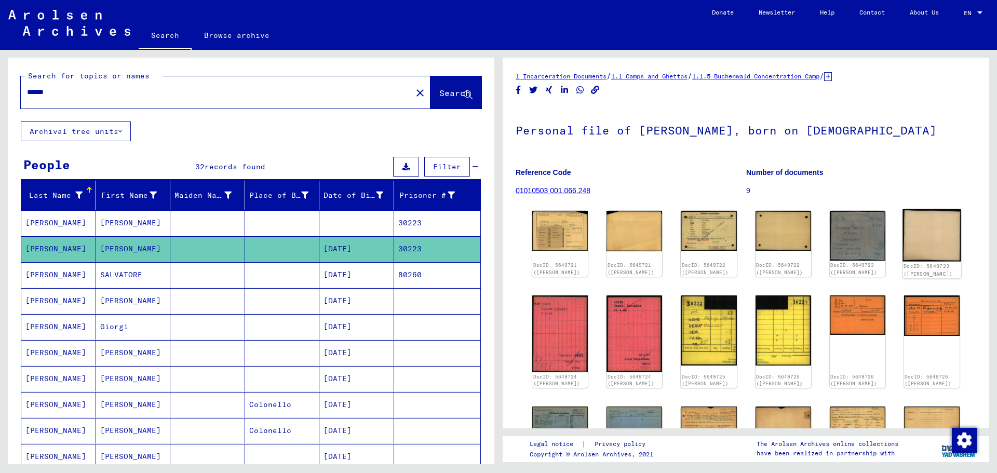
click at [933, 234] on img at bounding box center [931, 235] width 59 height 52
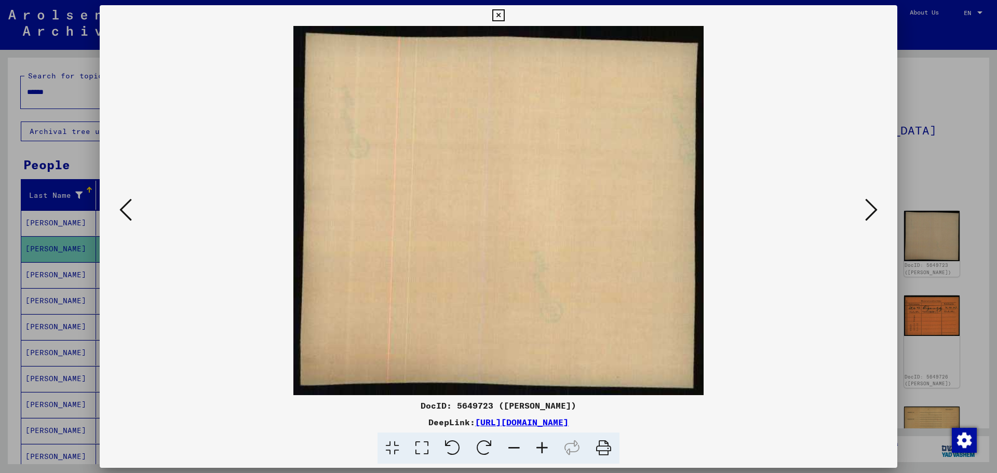
click at [860, 211] on img at bounding box center [498, 210] width 727 height 369
click at [868, 211] on icon at bounding box center [871, 209] width 12 height 25
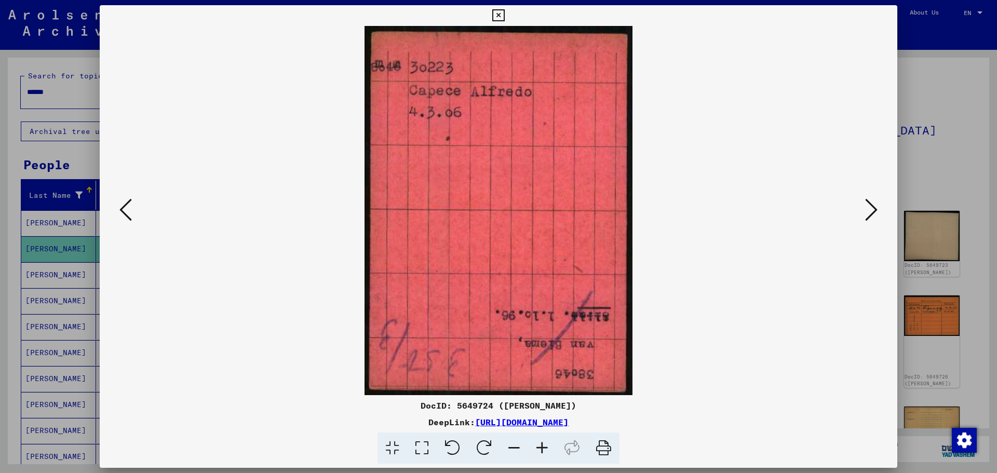
click at [868, 211] on icon at bounding box center [871, 209] width 12 height 25
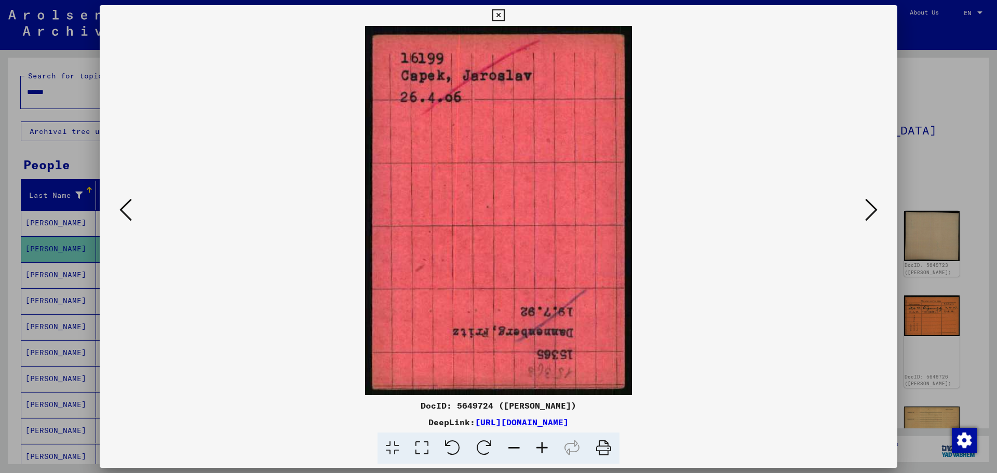
click at [131, 210] on icon at bounding box center [125, 209] width 12 height 25
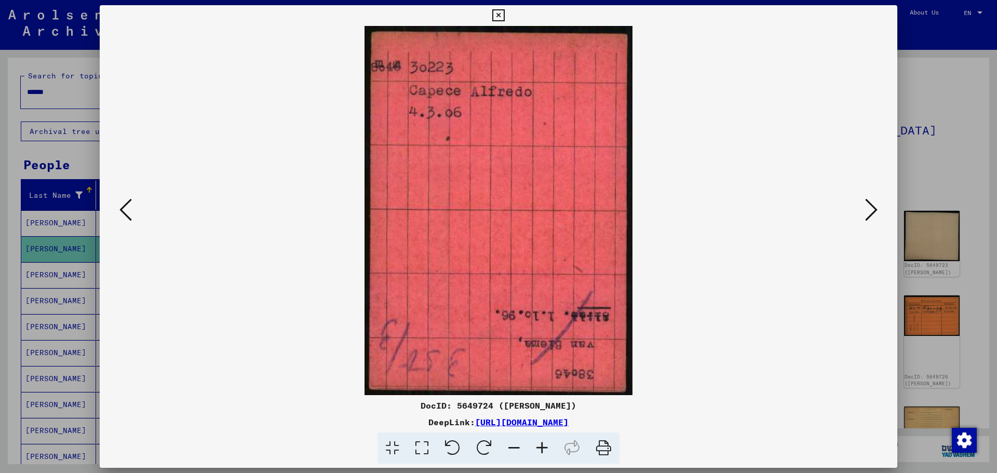
click at [948, 123] on div at bounding box center [498, 236] width 997 height 473
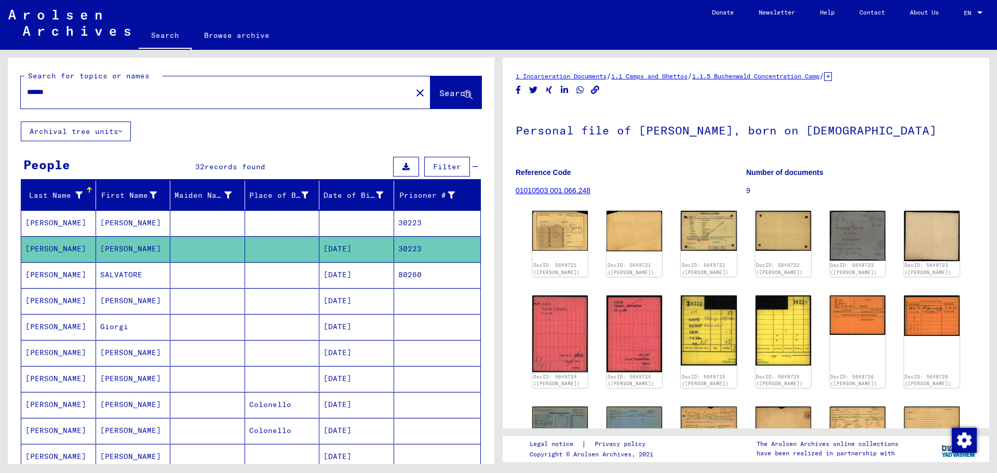
click at [408, 277] on mat-cell "80260" at bounding box center [437, 274] width 87 height 25
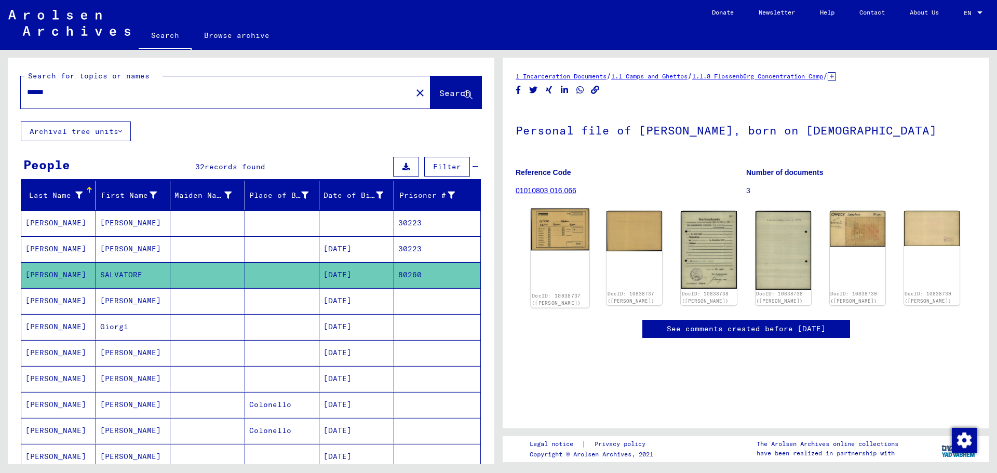
click at [551, 232] on img at bounding box center [560, 230] width 59 height 42
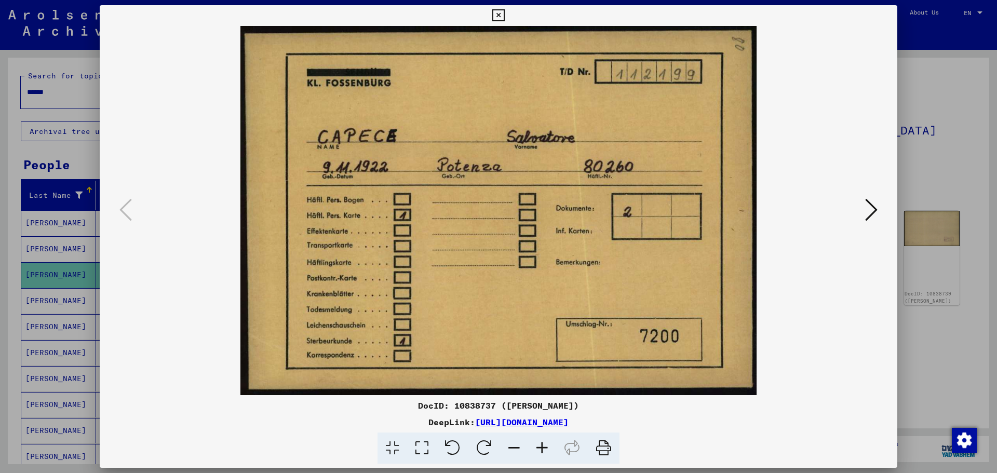
click at [601, 447] on icon at bounding box center [604, 448] width 32 height 32
click at [872, 203] on icon at bounding box center [871, 209] width 12 height 25
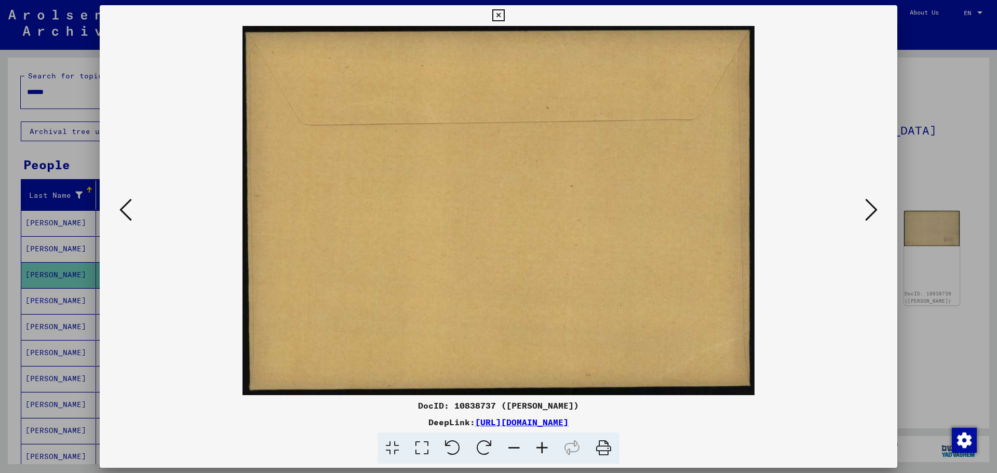
click at [872, 203] on icon at bounding box center [871, 209] width 12 height 25
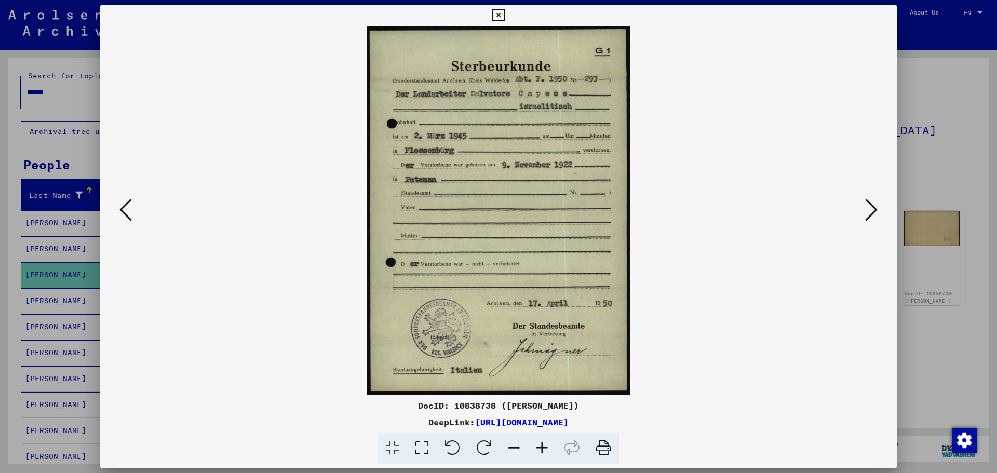
click at [600, 445] on icon at bounding box center [604, 448] width 32 height 32
click at [871, 210] on icon at bounding box center [871, 209] width 12 height 25
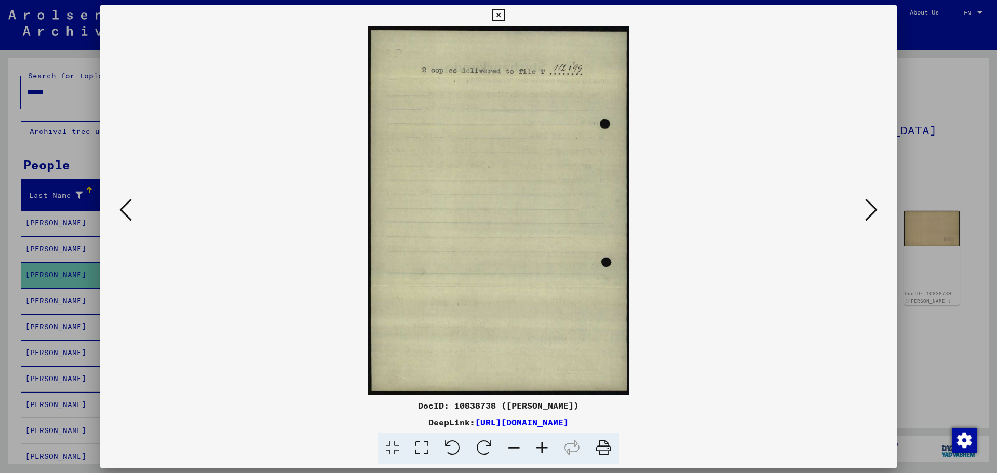
click at [871, 210] on icon at bounding box center [871, 209] width 12 height 25
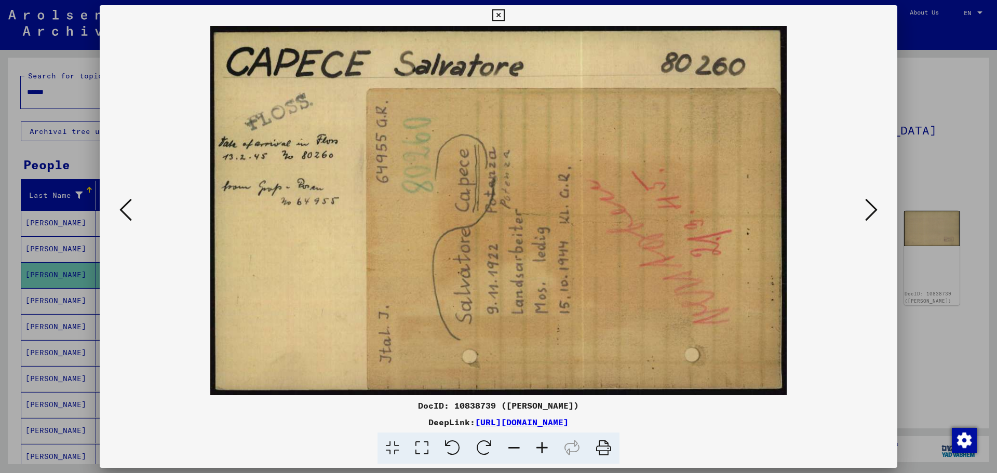
click at [600, 453] on icon at bounding box center [604, 448] width 32 height 32
click at [876, 213] on icon at bounding box center [871, 209] width 12 height 25
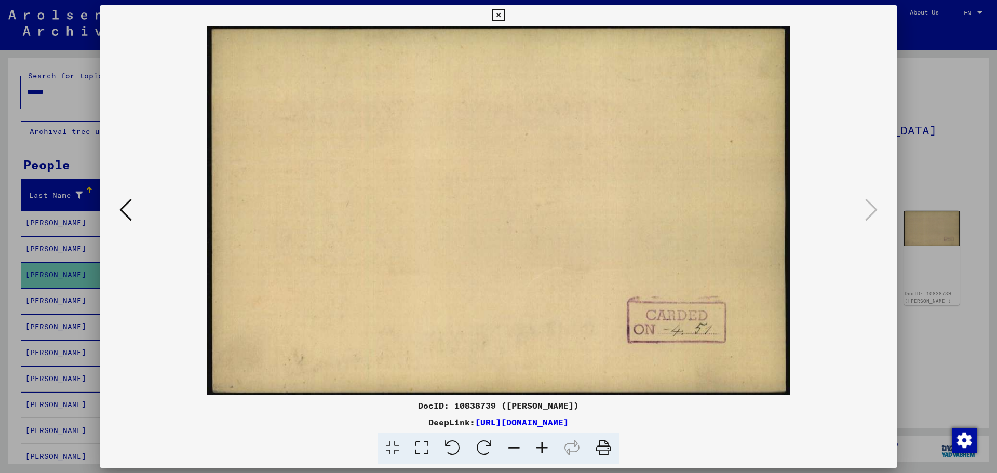
click at [914, 157] on div at bounding box center [498, 236] width 997 height 473
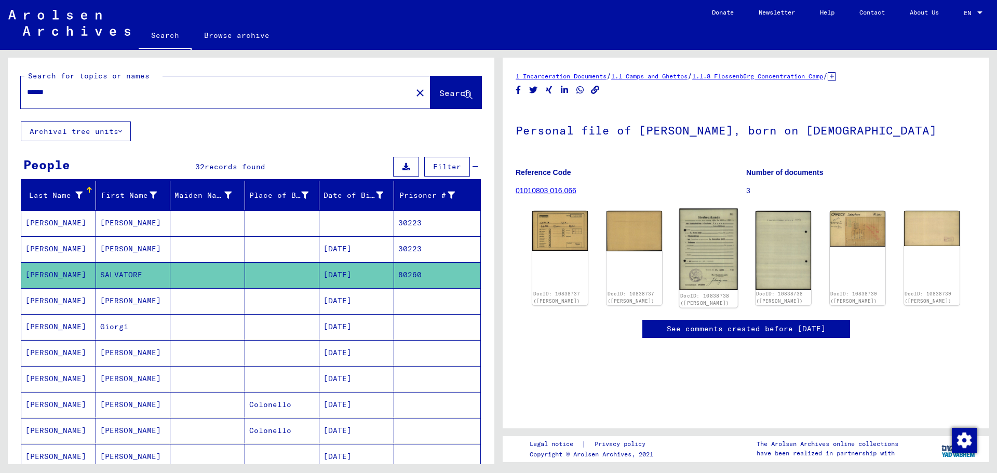
click at [711, 247] on img at bounding box center [708, 249] width 59 height 81
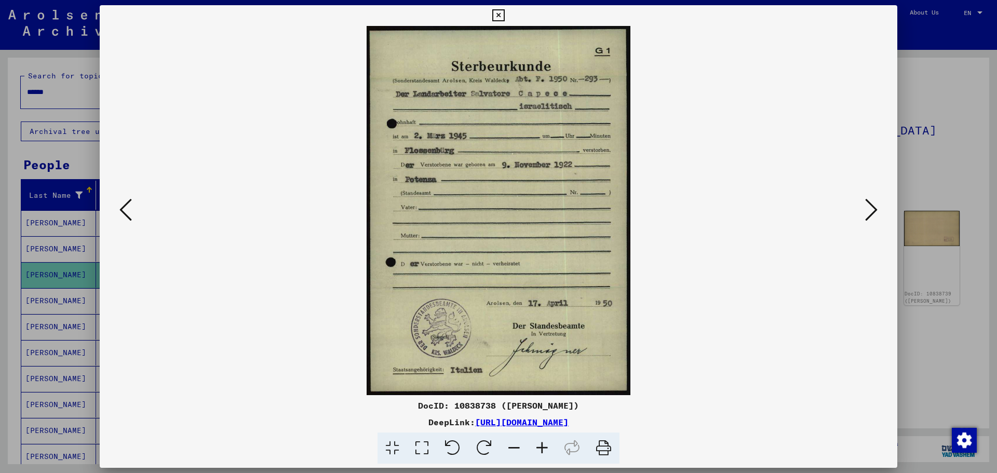
click at [939, 108] on div at bounding box center [498, 236] width 997 height 473
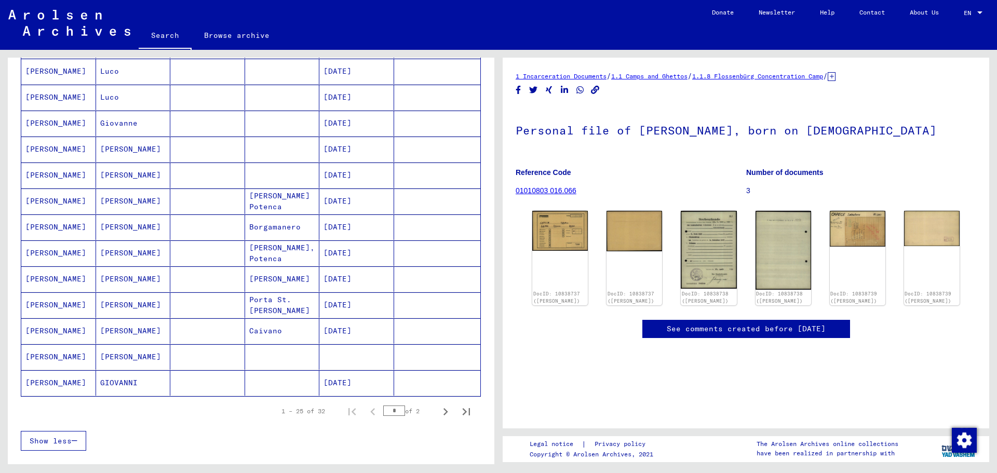
scroll to position [467, 0]
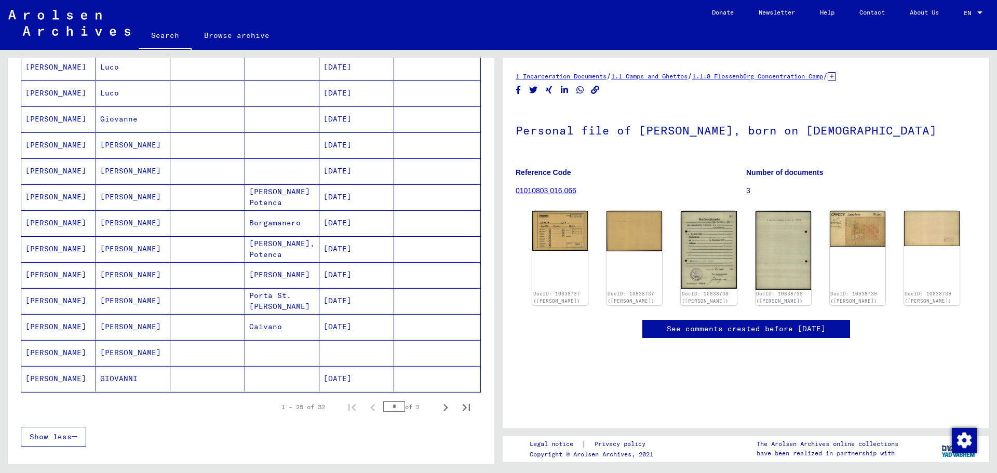
click at [282, 273] on mat-cell "Picerno" at bounding box center [282, 274] width 75 height 25
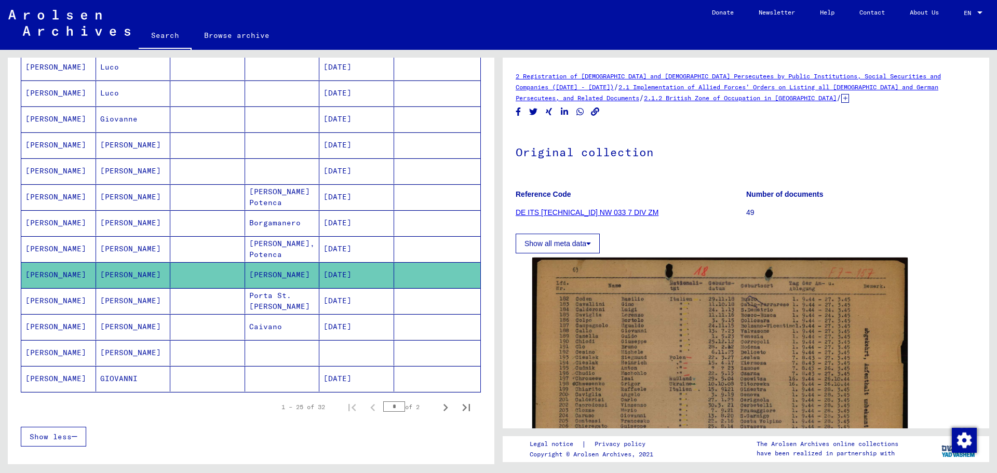
click at [284, 251] on mat-cell "Picerno, Potenca" at bounding box center [282, 248] width 75 height 25
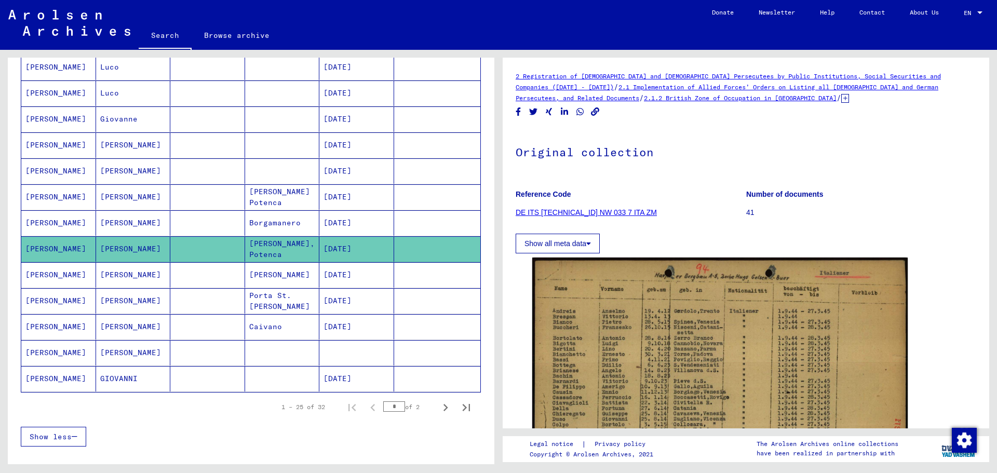
click at [278, 275] on mat-cell "Picerno" at bounding box center [282, 274] width 75 height 25
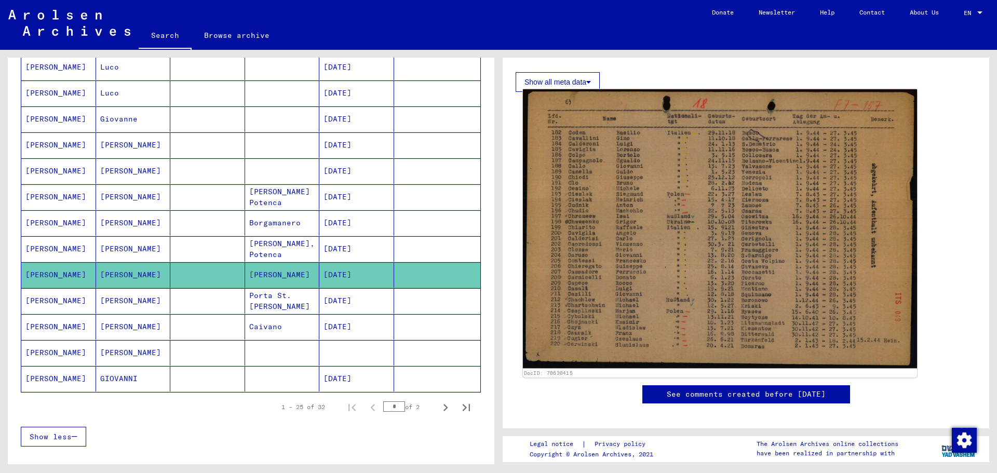
scroll to position [104, 0]
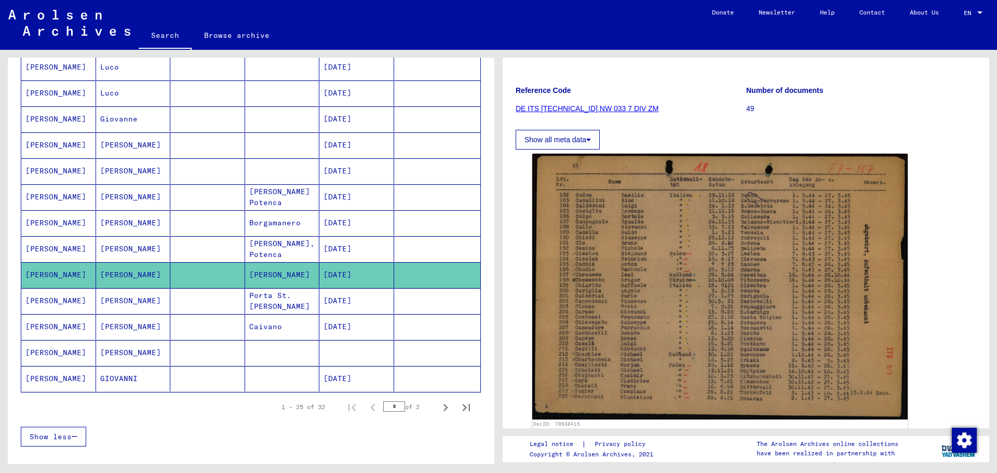
click at [343, 251] on mat-cell "03/13/1920" at bounding box center [356, 248] width 75 height 25
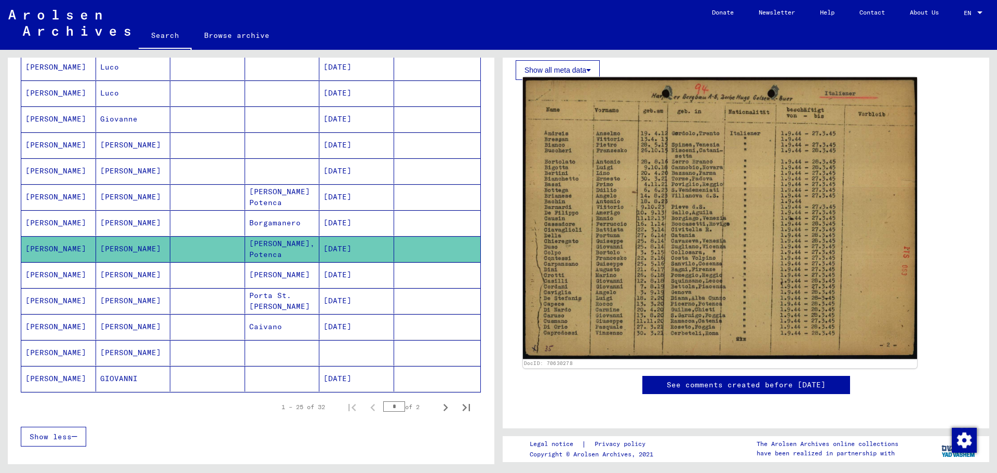
scroll to position [156, 0]
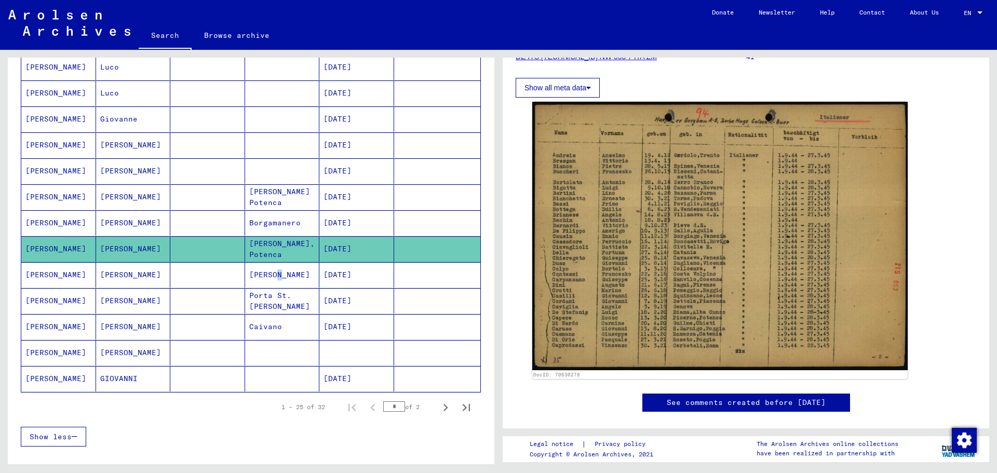
click at [269, 268] on mat-cell "Picerno" at bounding box center [282, 274] width 75 height 25
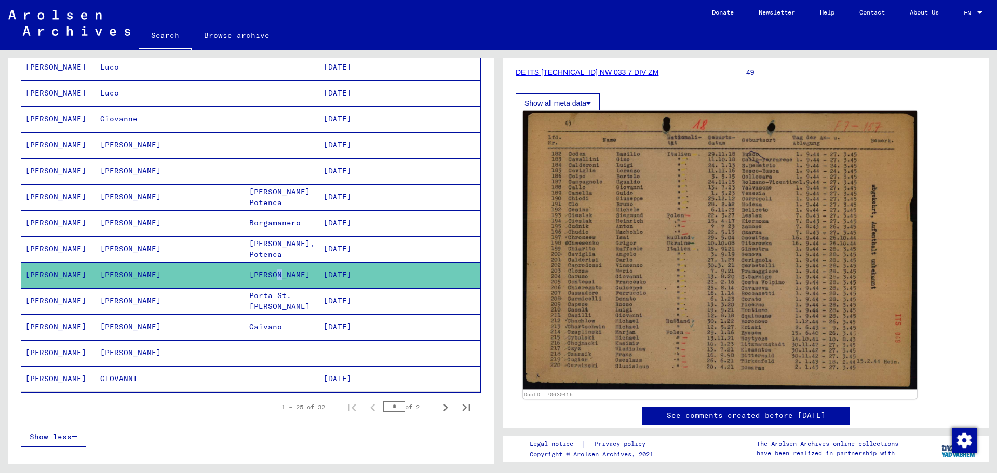
scroll to position [156, 0]
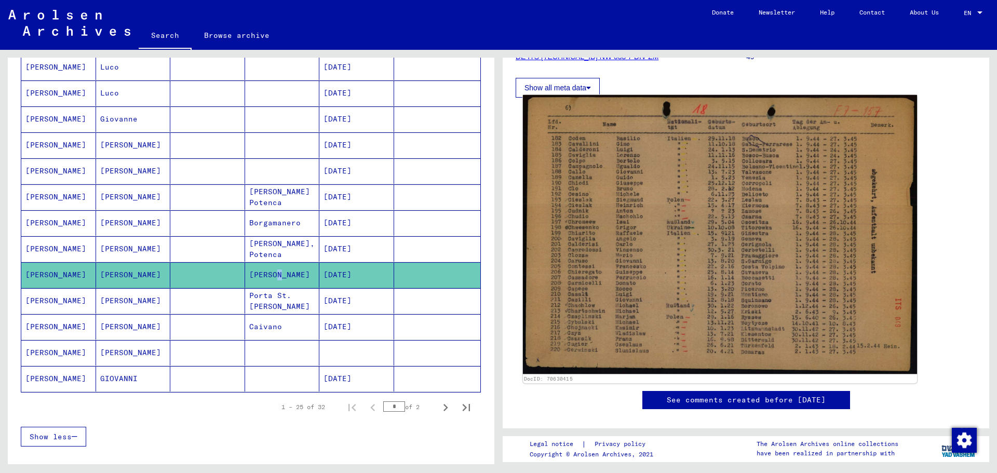
click at [716, 278] on img at bounding box center [720, 234] width 394 height 279
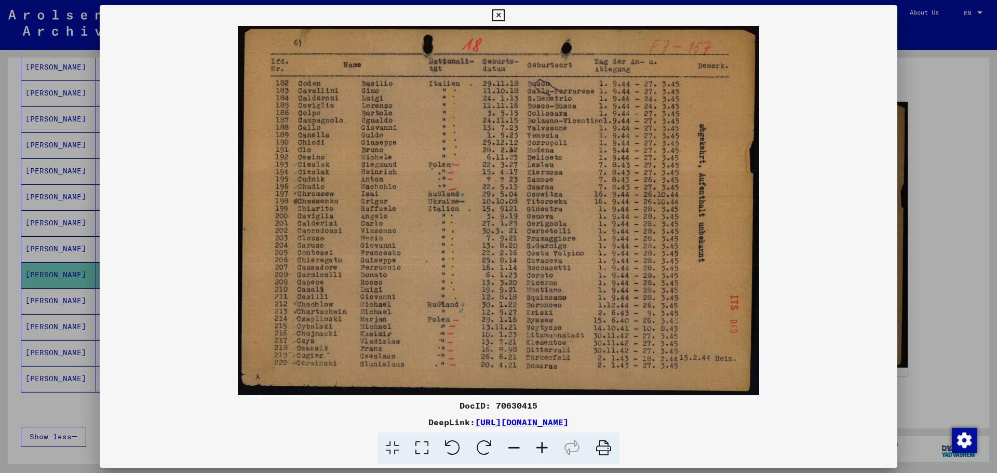
click at [603, 444] on icon at bounding box center [604, 448] width 32 height 32
click at [916, 103] on div at bounding box center [498, 236] width 997 height 473
